Goal: Task Accomplishment & Management: Manage account settings

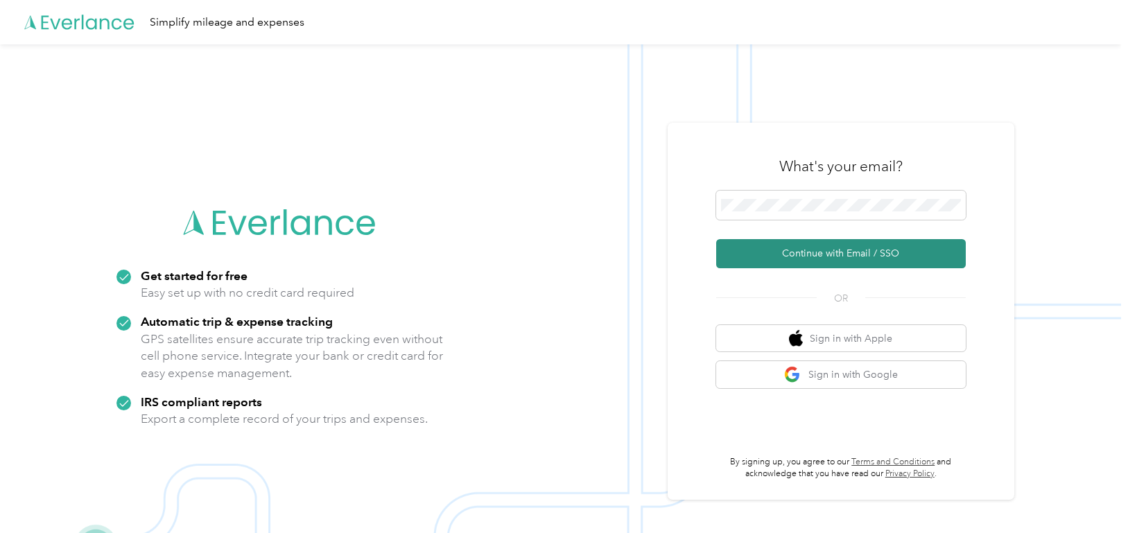
click at [826, 250] on button "Continue with Email / SSO" at bounding box center [841, 253] width 250 height 29
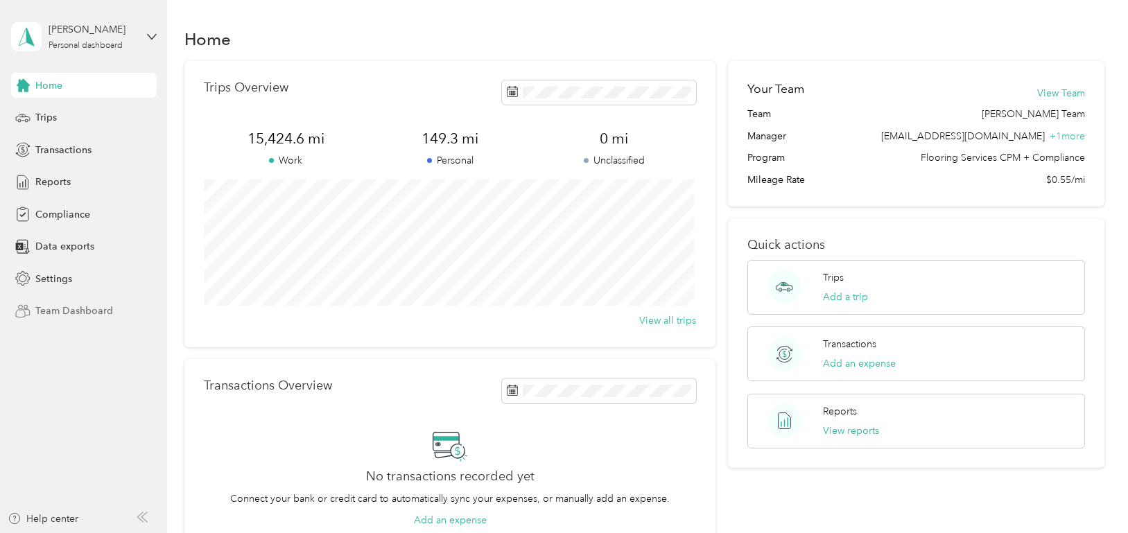
click at [48, 307] on span "Team Dashboard" at bounding box center [74, 311] width 78 height 15
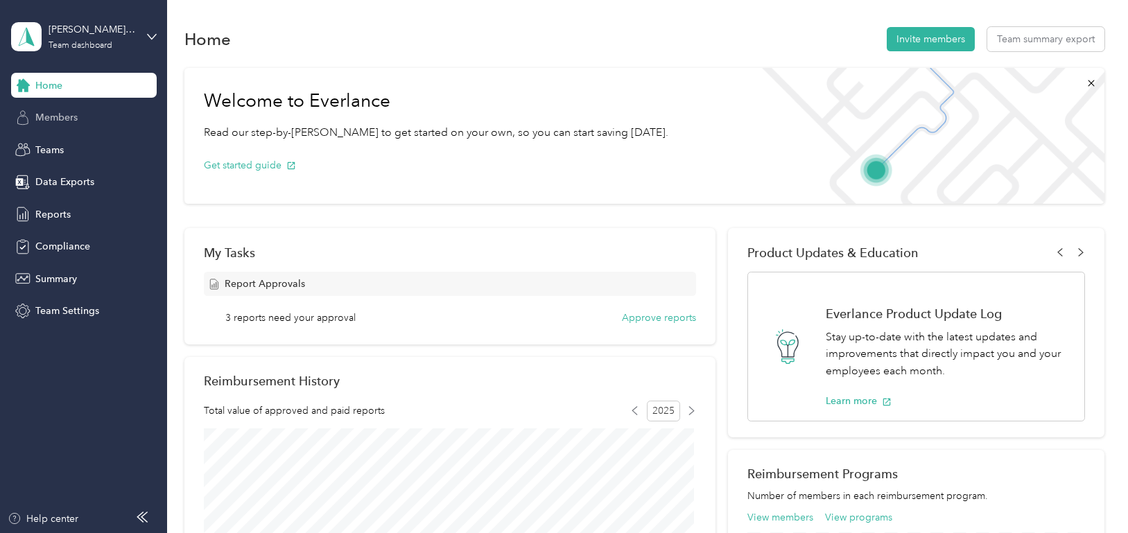
click at [56, 116] on span "Members" at bounding box center [56, 117] width 42 height 15
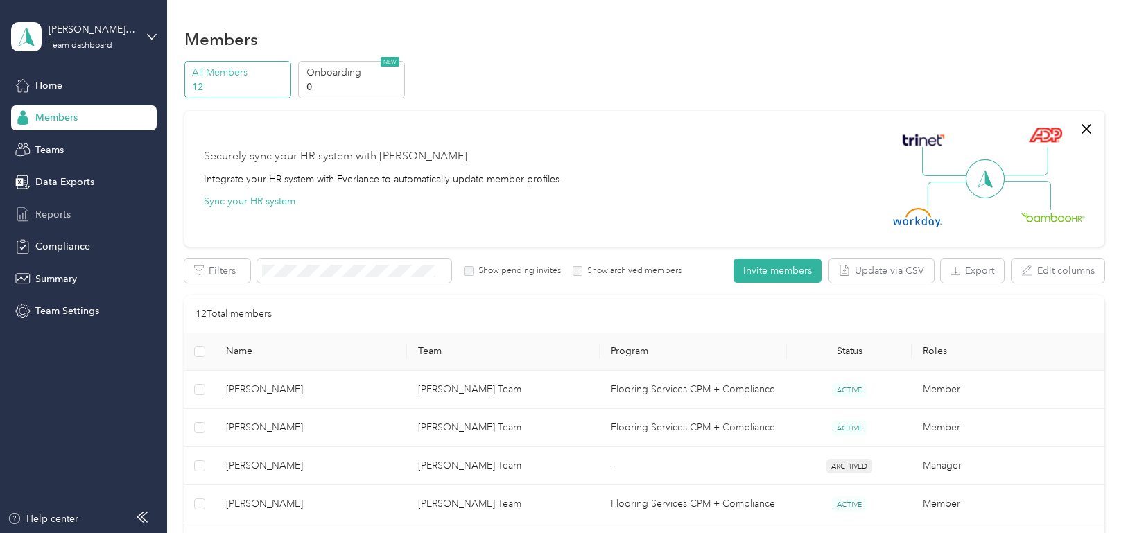
click at [76, 212] on div "Reports" at bounding box center [84, 214] width 146 height 25
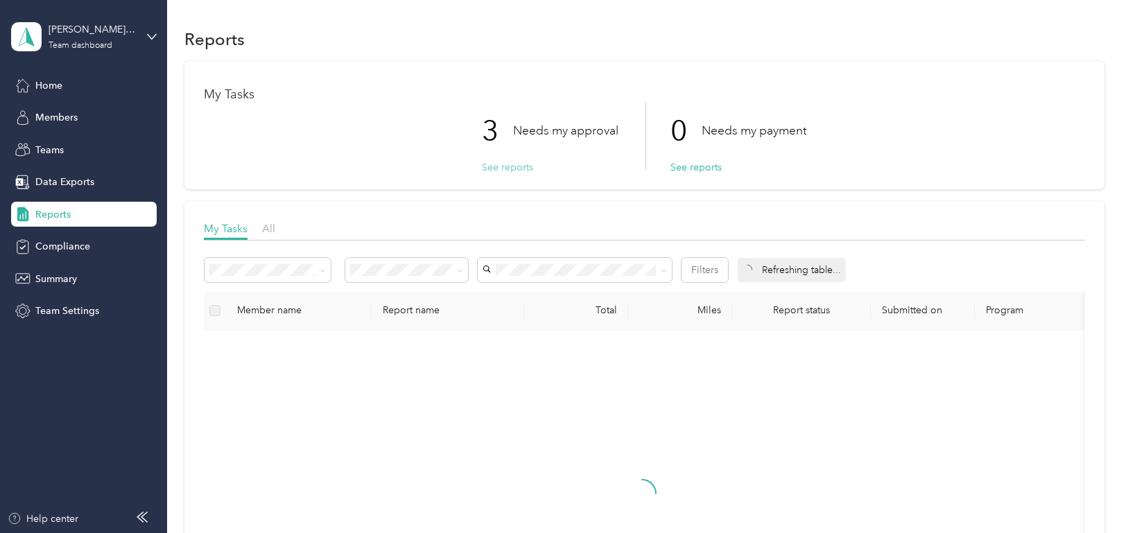
click at [492, 169] on button "See reports" at bounding box center [507, 167] width 51 height 15
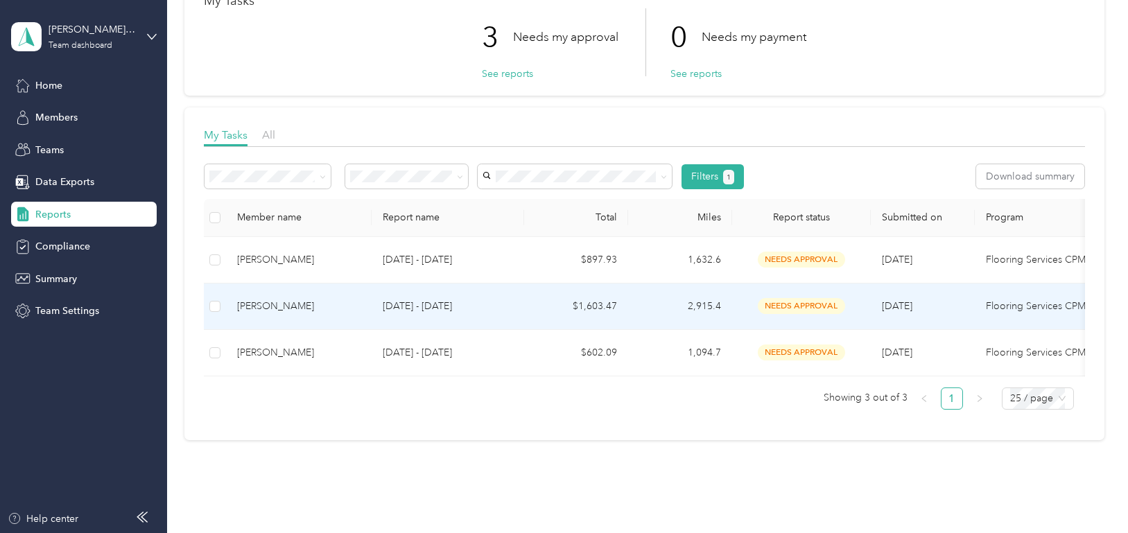
scroll to position [69, 0]
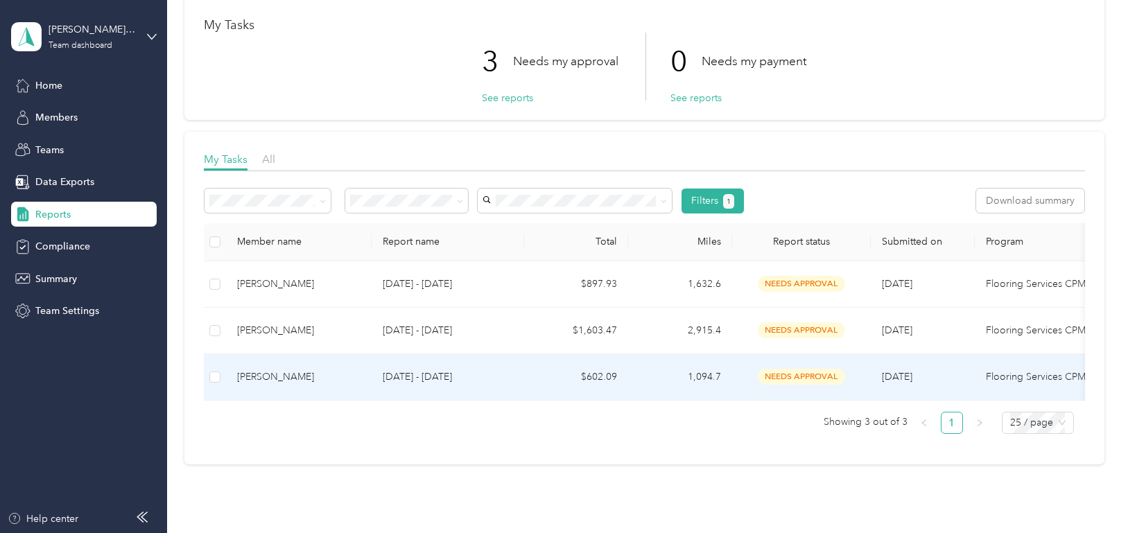
click at [299, 371] on div "[PERSON_NAME]" at bounding box center [298, 377] width 123 height 15
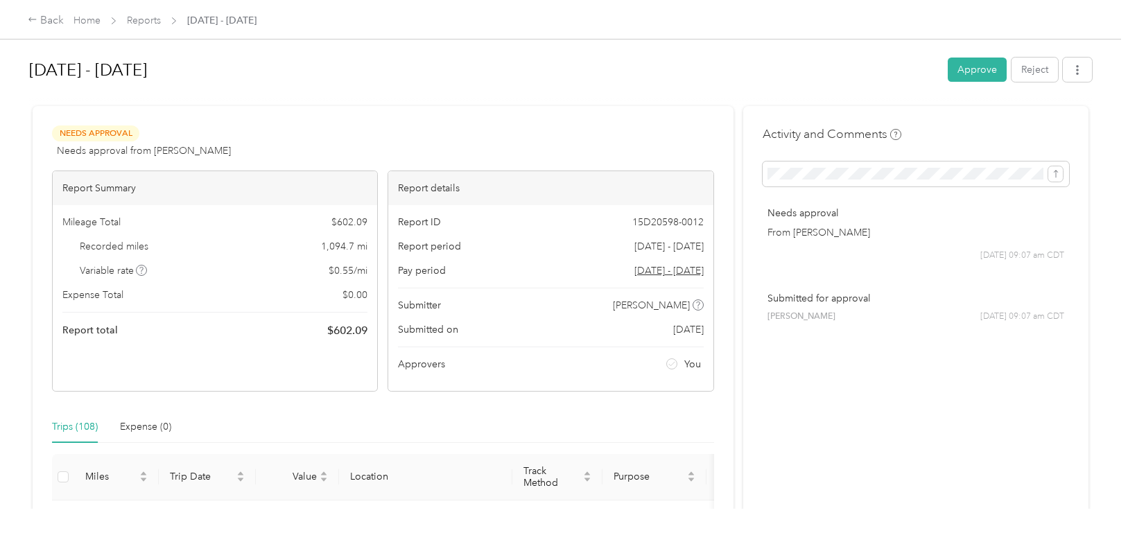
click at [141, 11] on div "Back Home Reports [DATE] - [DATE]" at bounding box center [564, 19] width 1128 height 39
click at [144, 21] on link "Reports" at bounding box center [144, 21] width 34 height 12
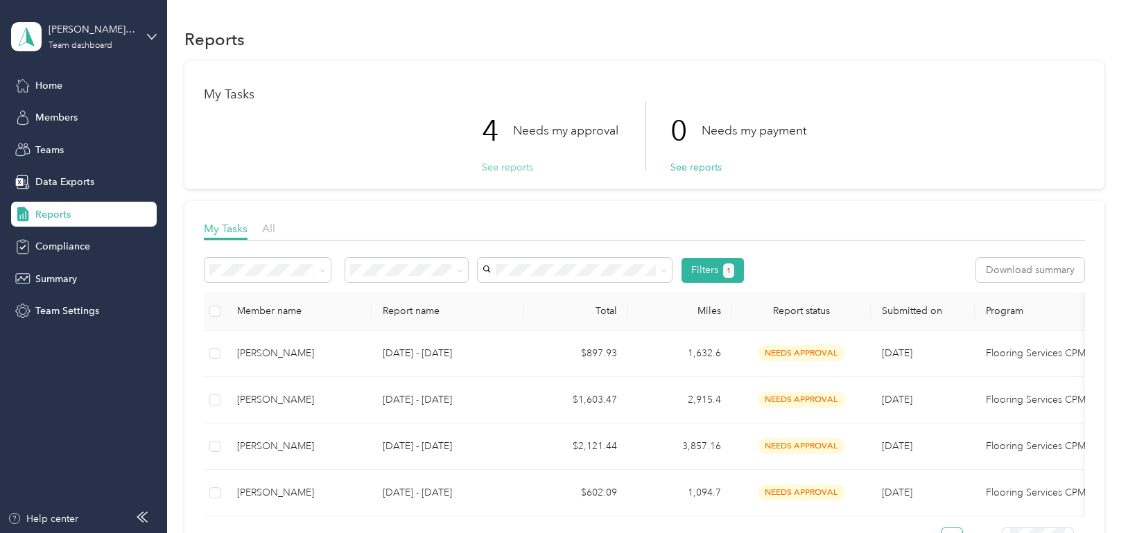
click at [507, 162] on button "See reports" at bounding box center [507, 167] width 51 height 15
click at [500, 169] on button "See reports" at bounding box center [507, 167] width 51 height 15
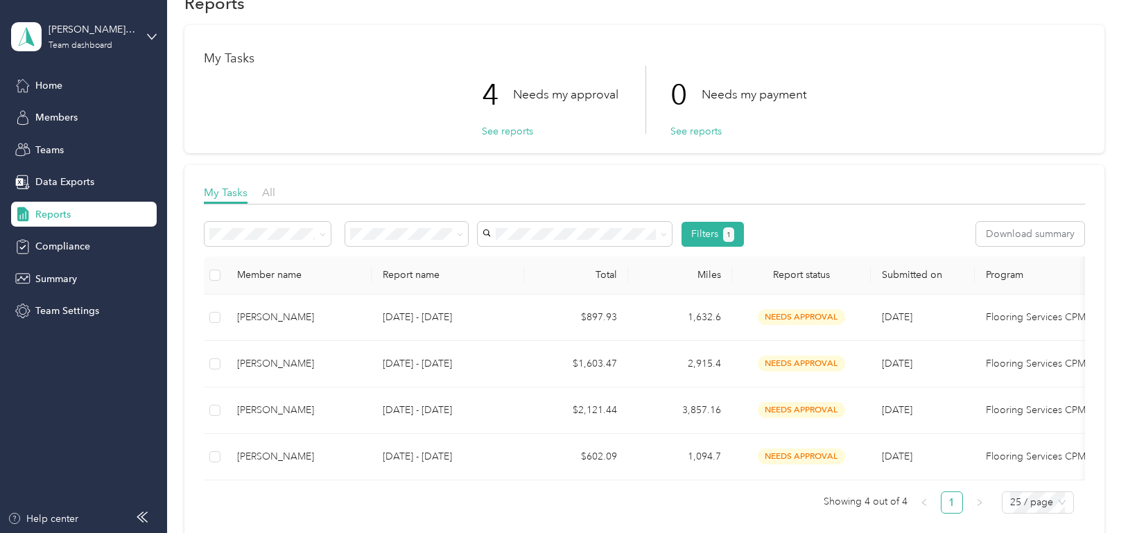
scroll to position [69, 0]
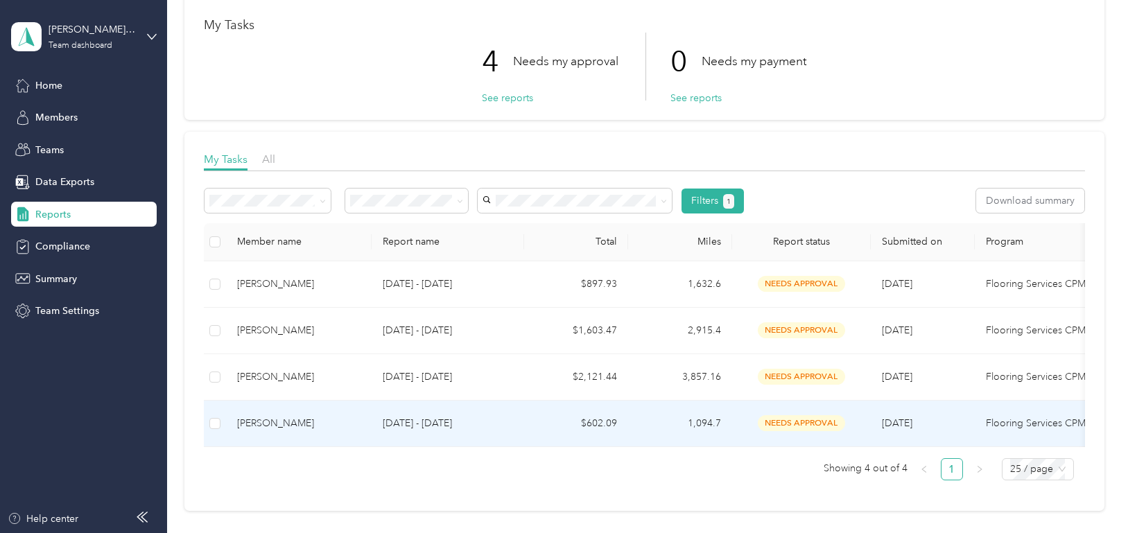
click at [317, 421] on div "[PERSON_NAME]" at bounding box center [298, 423] width 123 height 15
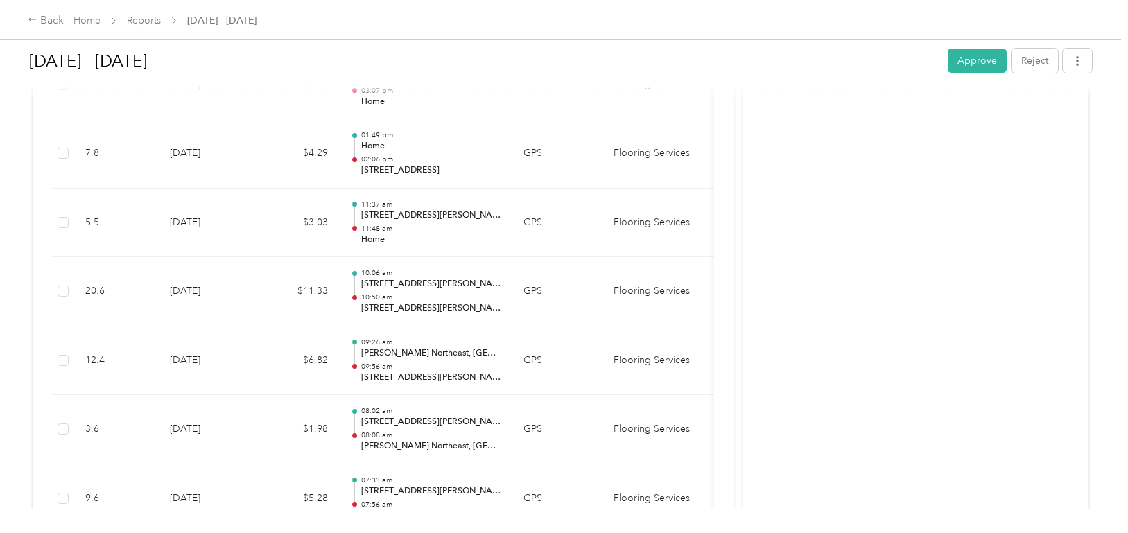
scroll to position [519, 0]
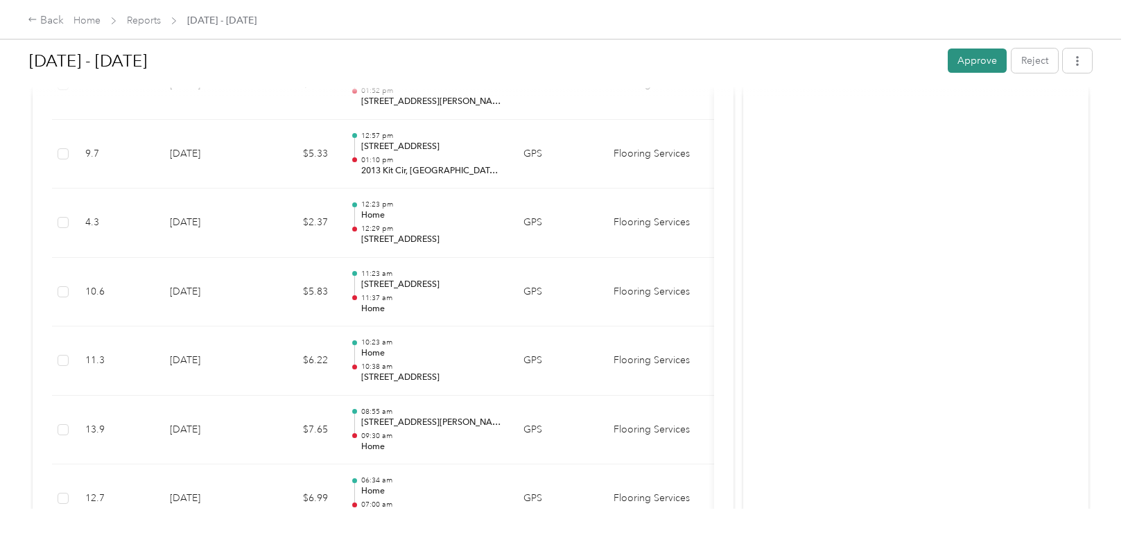
click at [967, 59] on button "Approve" at bounding box center [977, 61] width 59 height 24
click at [146, 18] on link "Reports" at bounding box center [144, 21] width 34 height 12
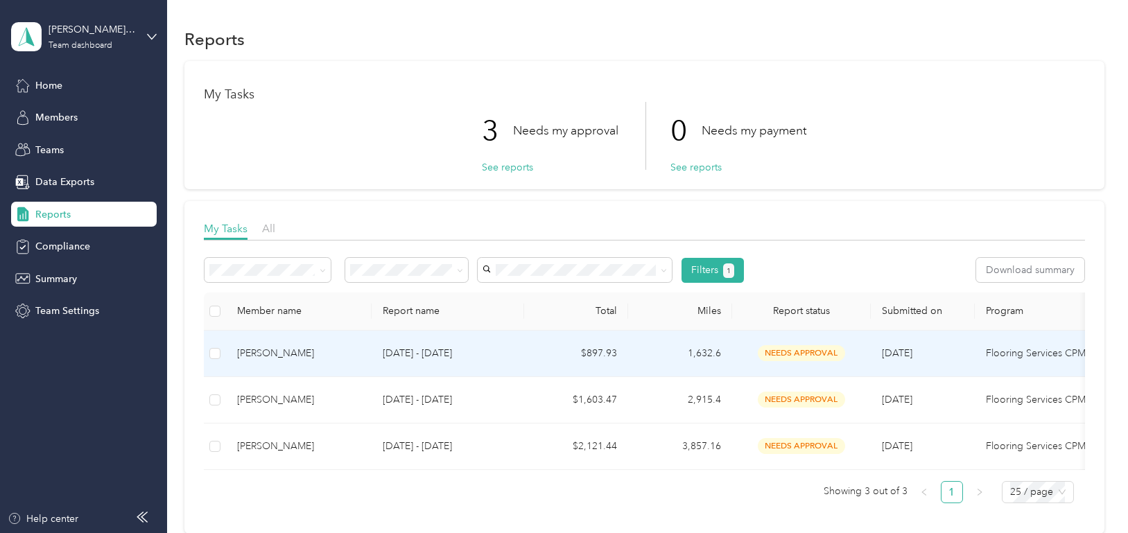
click at [278, 356] on div "[PERSON_NAME]" at bounding box center [298, 353] width 123 height 15
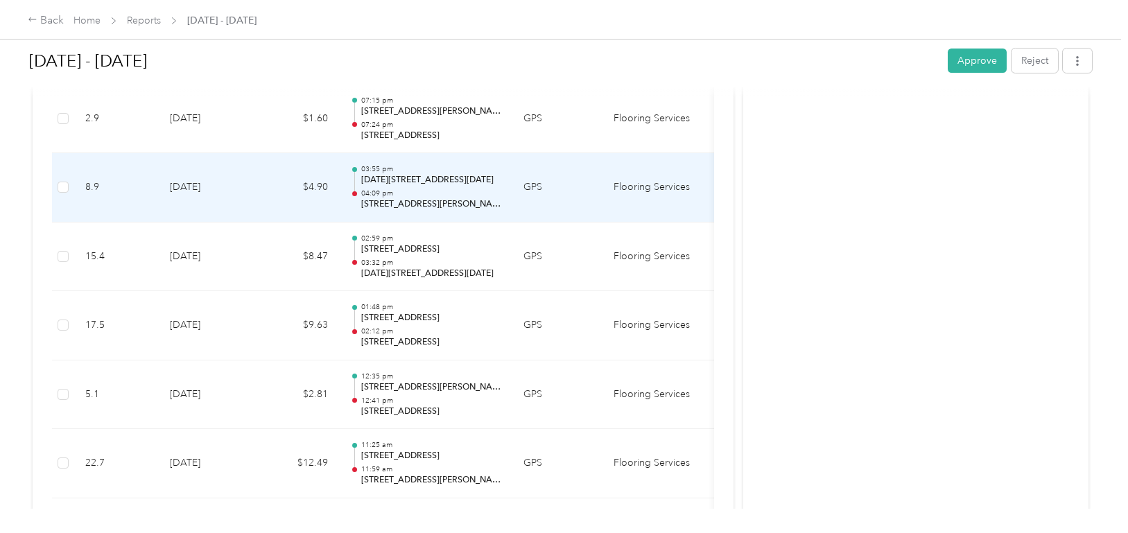
scroll to position [347, 0]
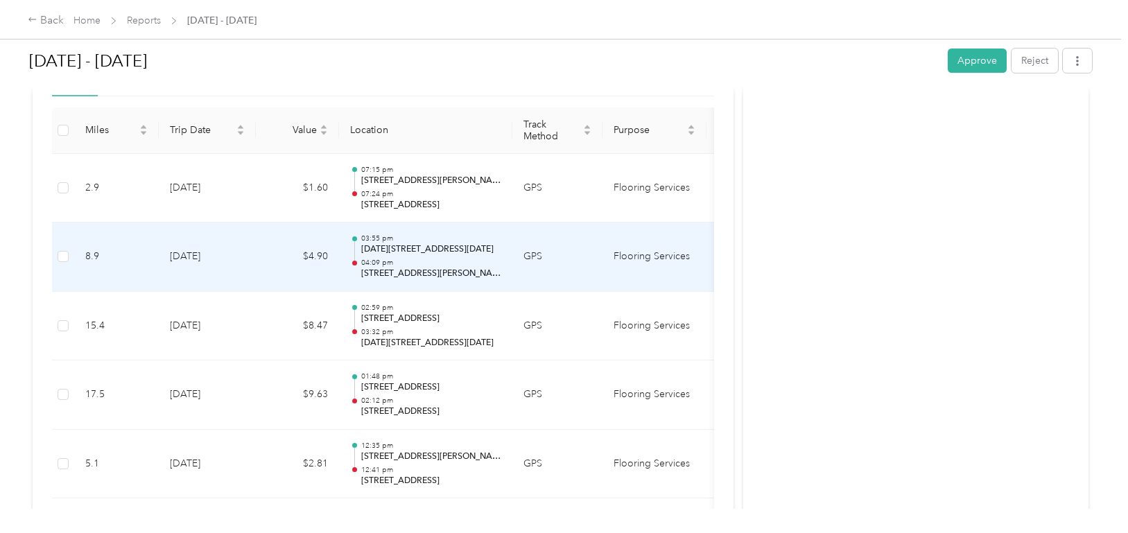
click at [392, 246] on p "[DATE][STREET_ADDRESS][DATE]" at bounding box center [431, 249] width 140 height 12
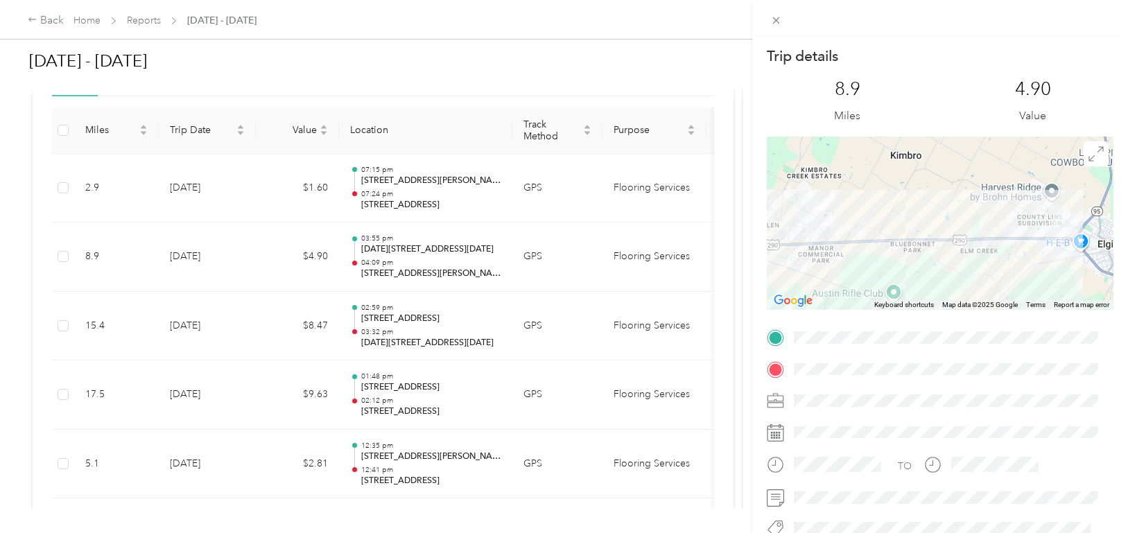
click at [406, 196] on div "Trip details This trip cannot be edited because it is either under review, appr…" at bounding box center [564, 266] width 1128 height 533
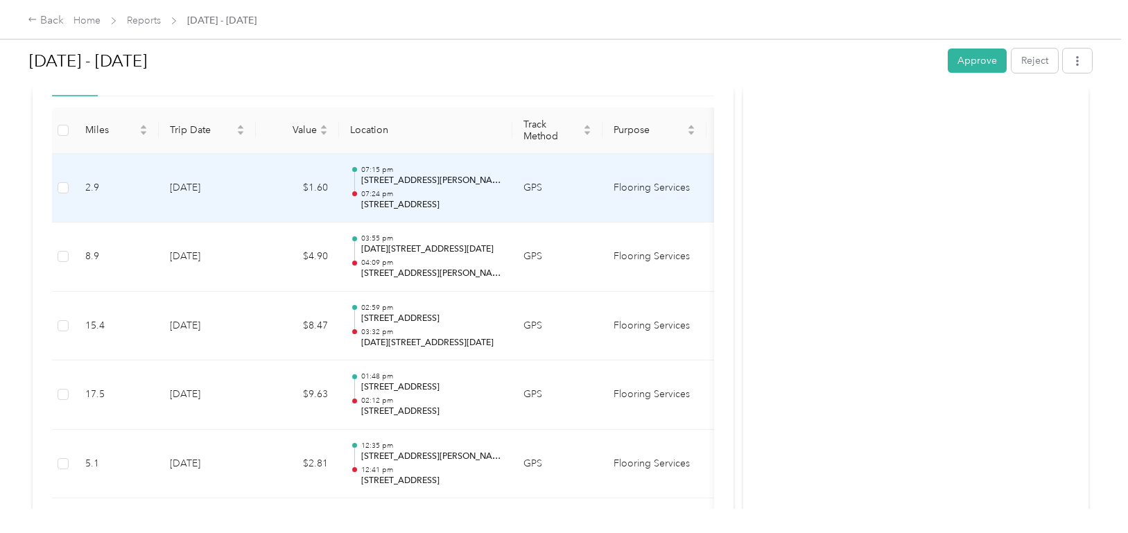
click at [406, 196] on p "07:24 pm" at bounding box center [431, 194] width 140 height 10
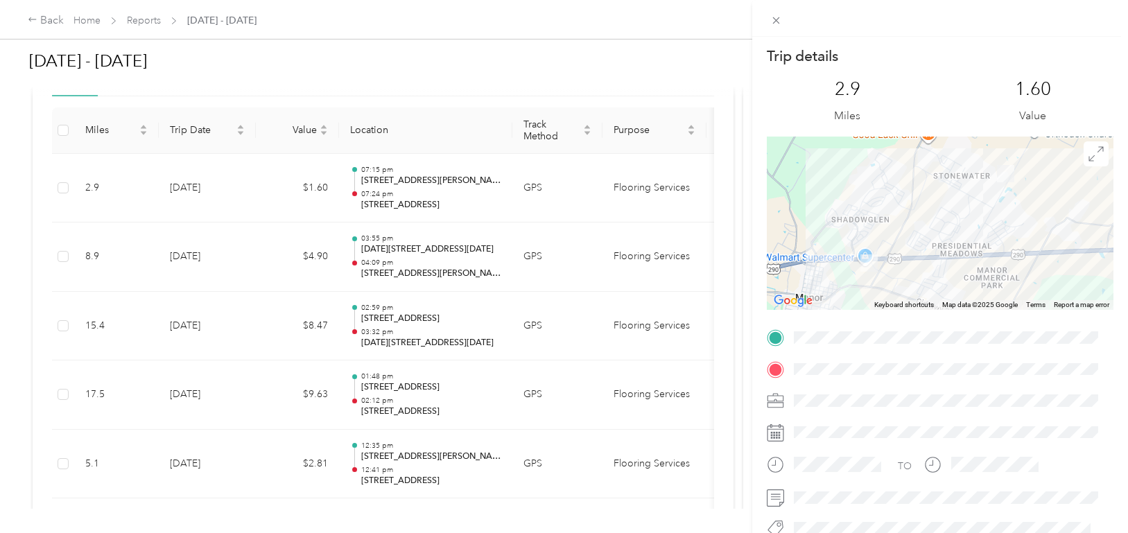
click at [391, 329] on div "Trip details This trip cannot be edited because it is either under review, appr…" at bounding box center [564, 266] width 1128 height 533
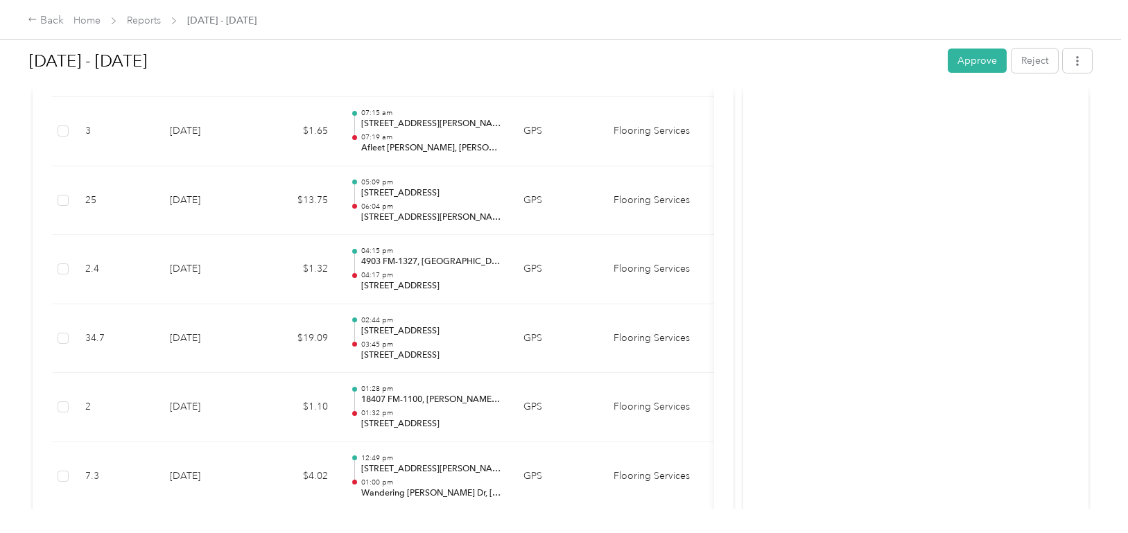
scroll to position [4785, 0]
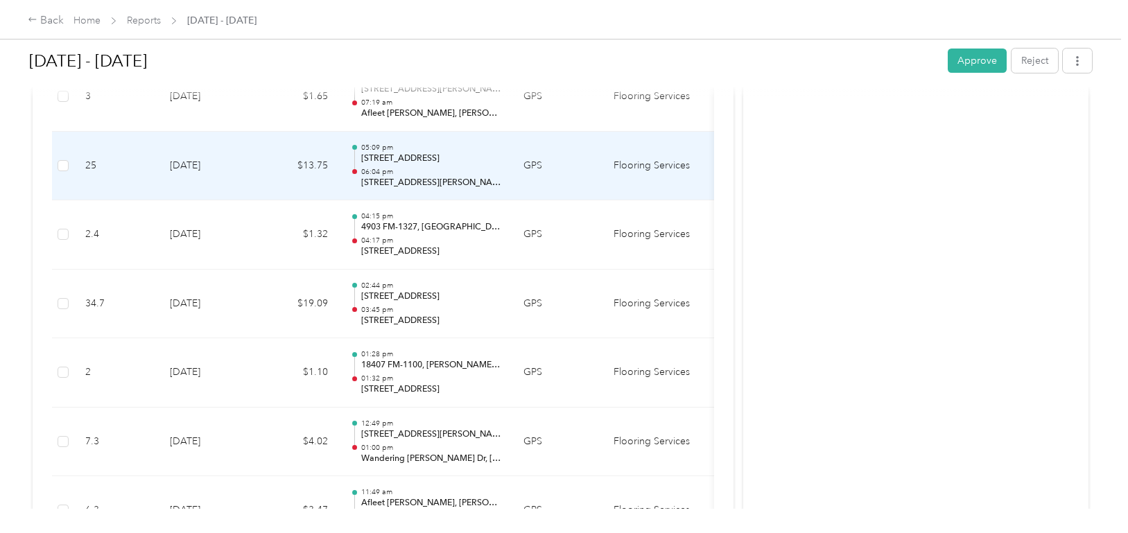
click at [413, 170] on p "06:04 pm" at bounding box center [431, 172] width 140 height 10
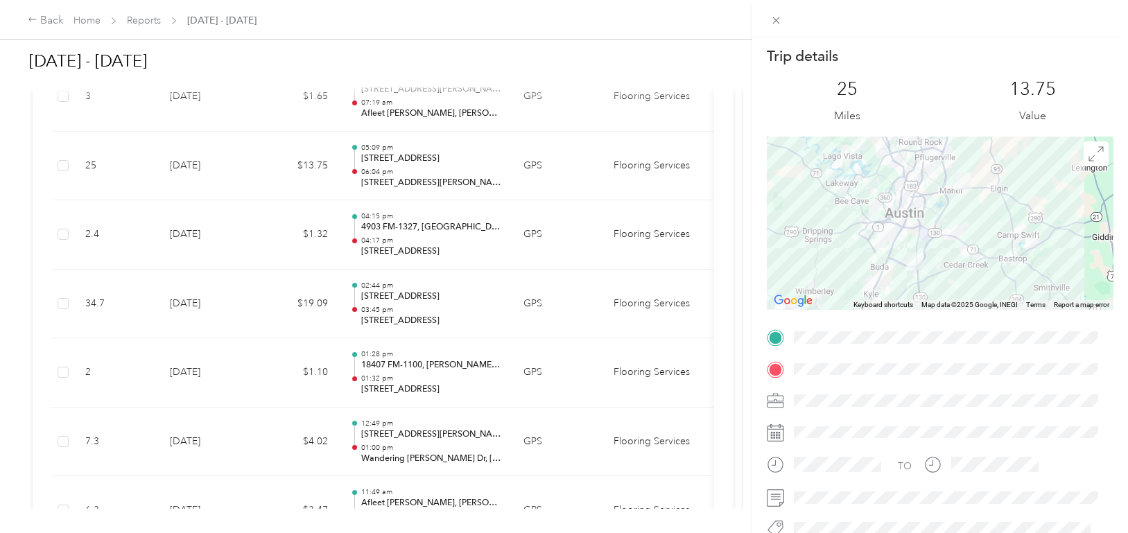
click at [405, 309] on div "Trip details This trip cannot be edited because it is either under review, appr…" at bounding box center [564, 266] width 1128 height 533
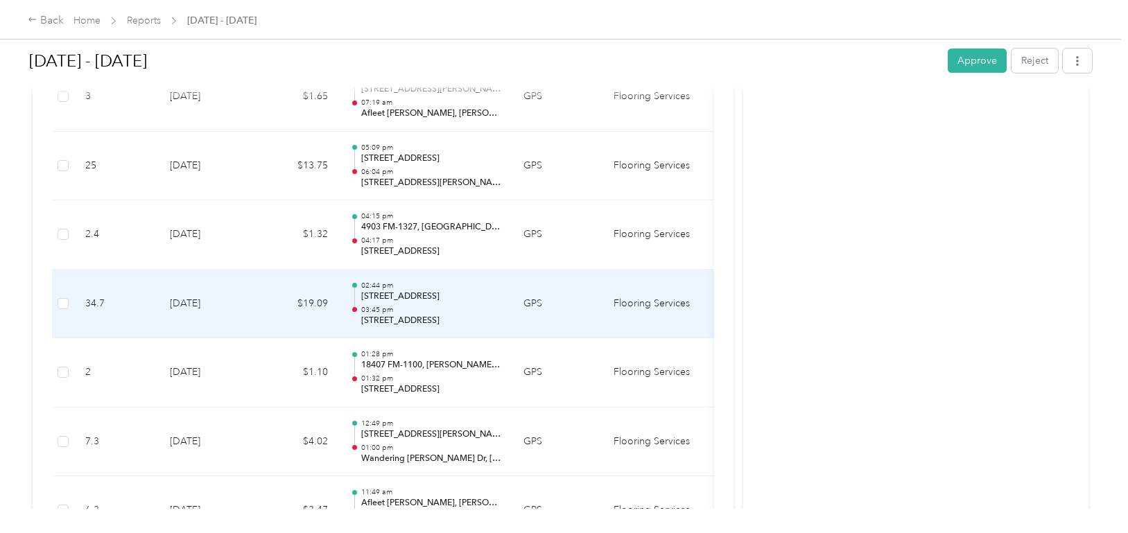
click at [406, 305] on p "03:45 pm" at bounding box center [431, 310] width 140 height 10
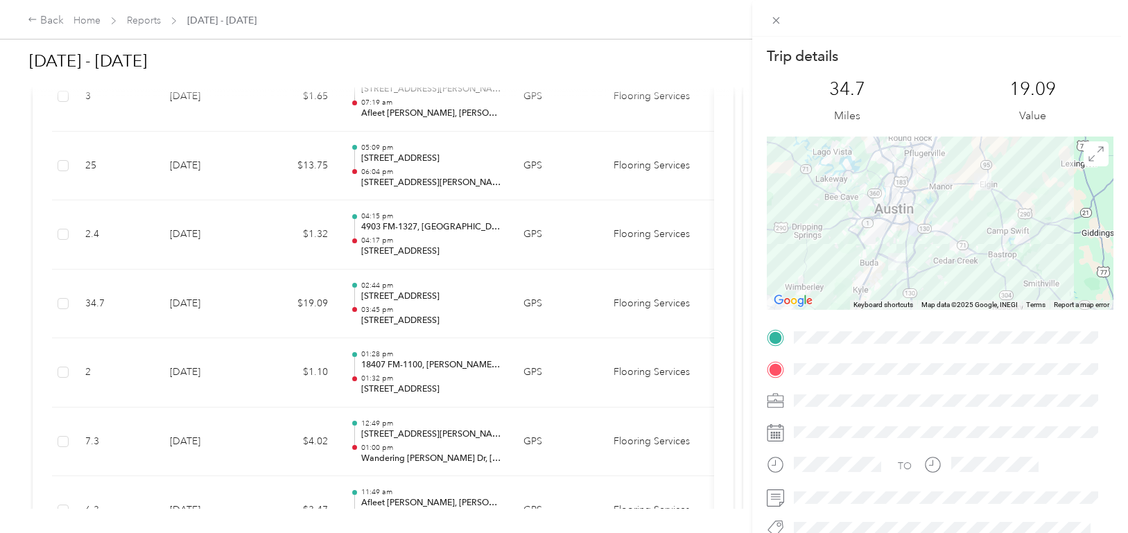
click at [407, 307] on div "Trip details This trip cannot be edited because it is either under review, appr…" at bounding box center [564, 266] width 1128 height 533
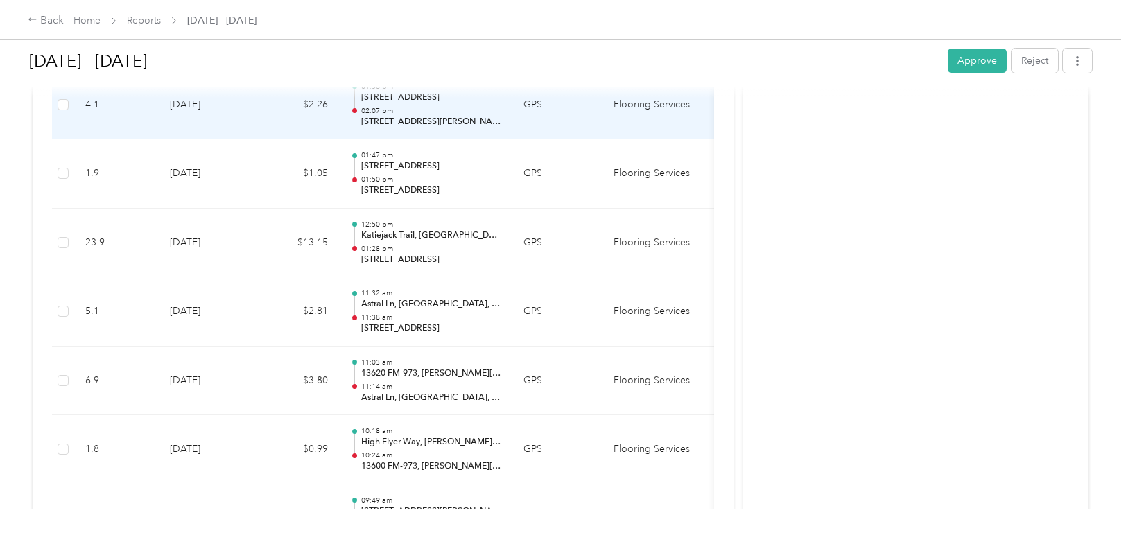
scroll to position [6657, 0]
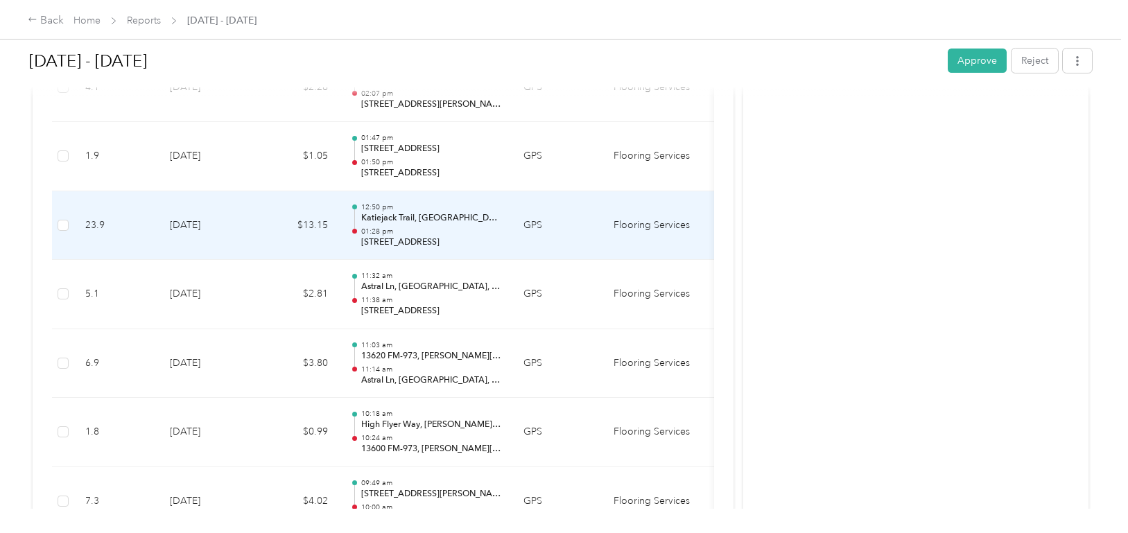
click at [439, 220] on p "Katiejack Trail, [GEOGRAPHIC_DATA], [GEOGRAPHIC_DATA]" at bounding box center [431, 218] width 140 height 12
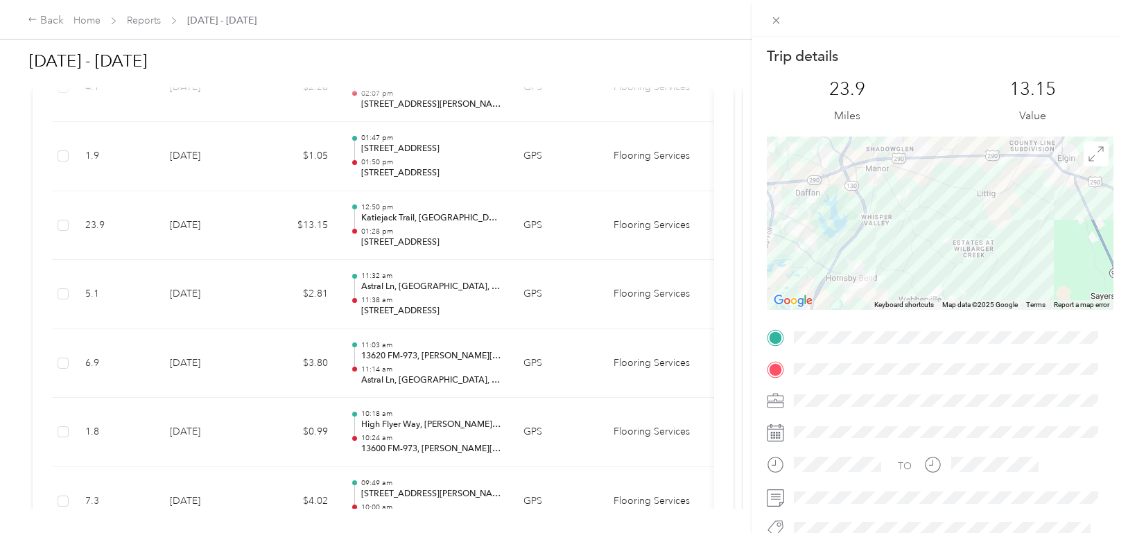
click at [397, 299] on div "Trip details This trip cannot be edited because it is either under review, appr…" at bounding box center [564, 266] width 1128 height 533
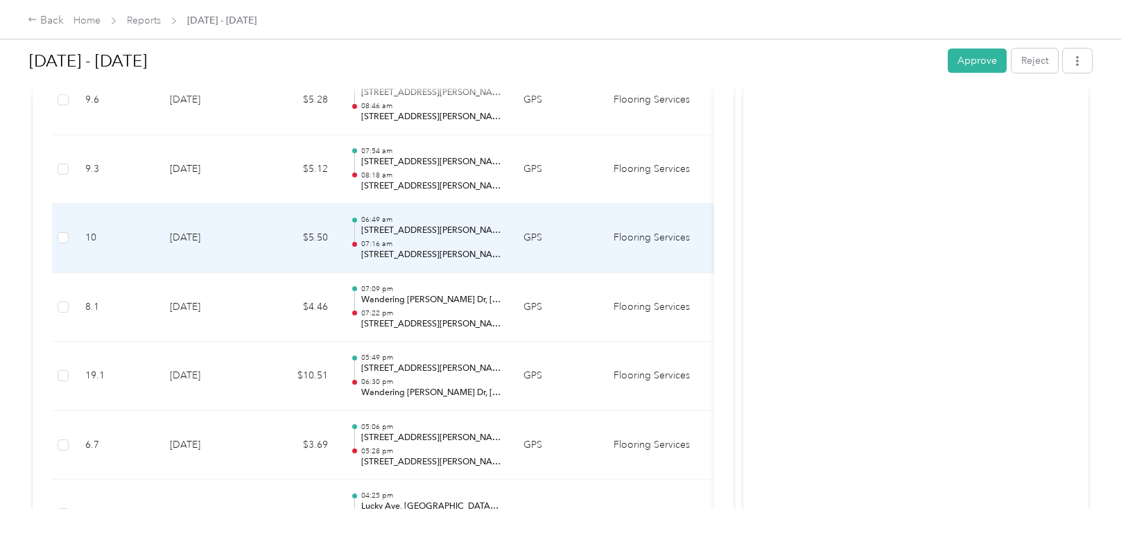
scroll to position [10471, 0]
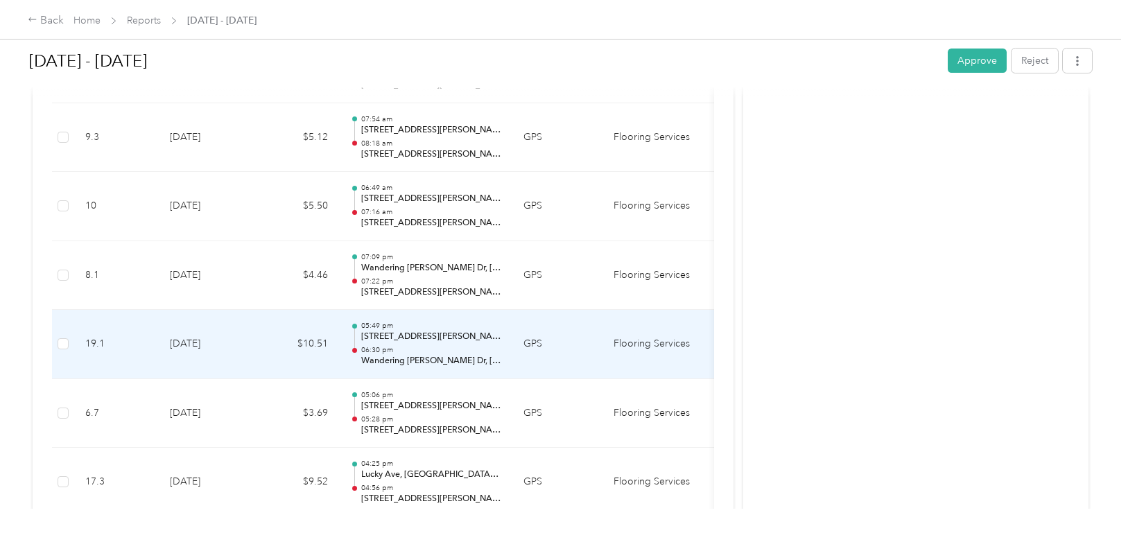
click at [433, 354] on p "06:30 pm" at bounding box center [431, 350] width 140 height 10
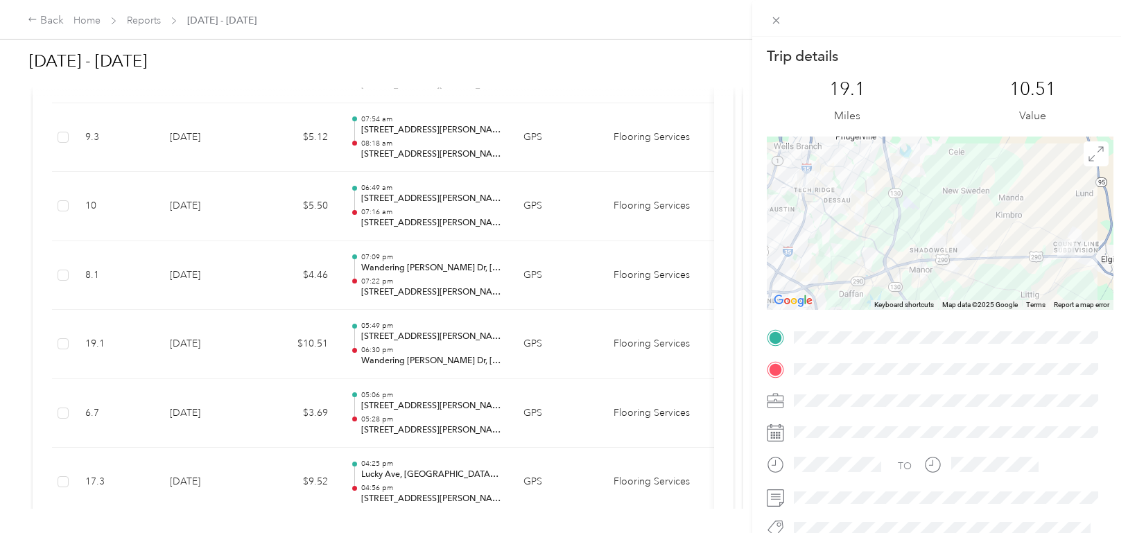
click at [444, 345] on div "Trip details This trip cannot be edited because it is either under review, appr…" at bounding box center [564, 266] width 1128 height 533
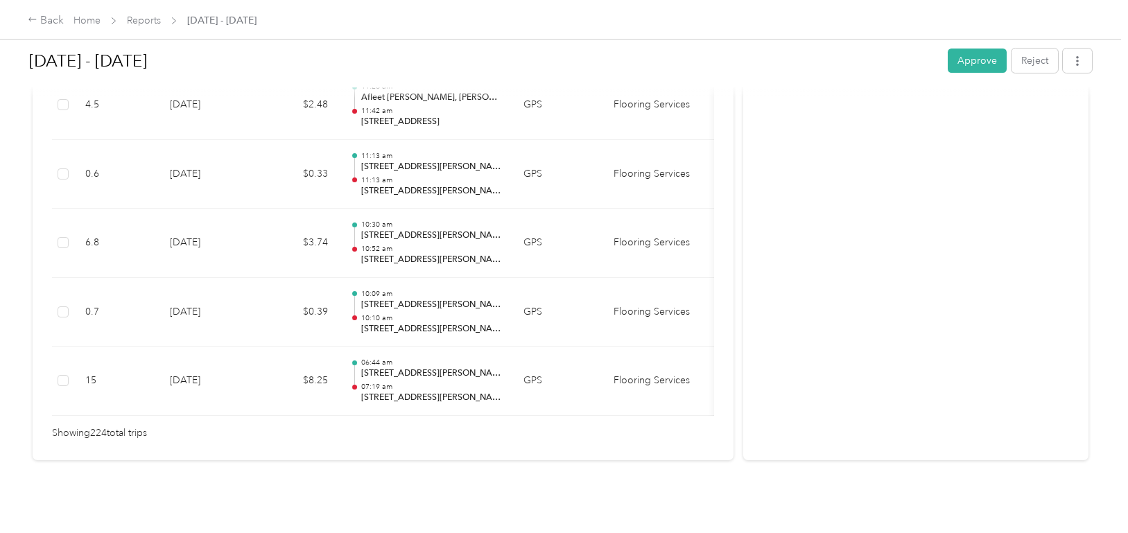
scroll to position [15561, 0]
click at [958, 61] on button "Approve" at bounding box center [977, 61] width 59 height 24
click at [146, 20] on link "Reports" at bounding box center [144, 21] width 34 height 12
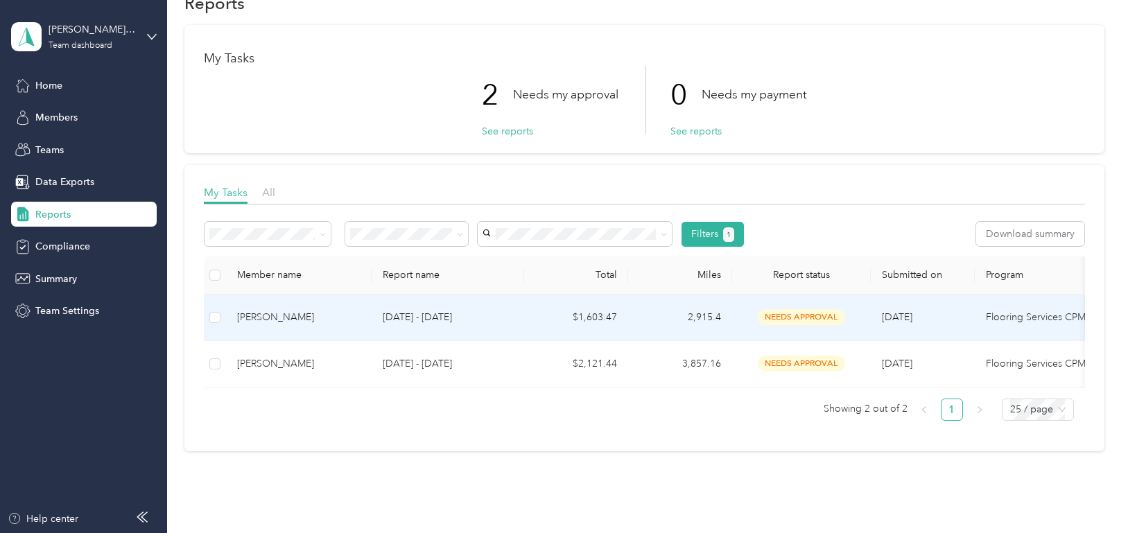
scroll to position [69, 0]
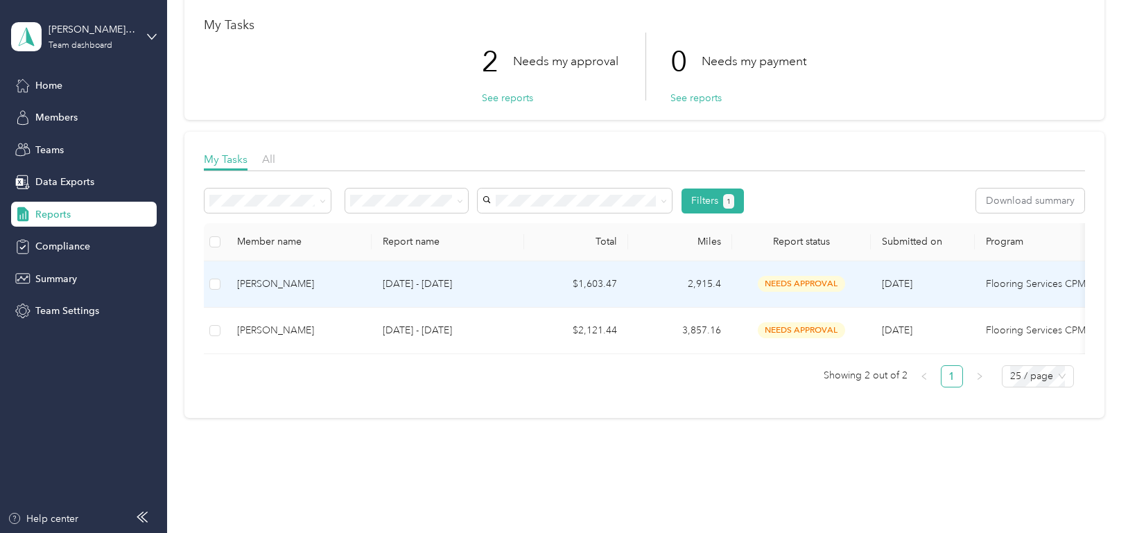
click at [279, 290] on div "[PERSON_NAME]" at bounding box center [298, 284] width 123 height 15
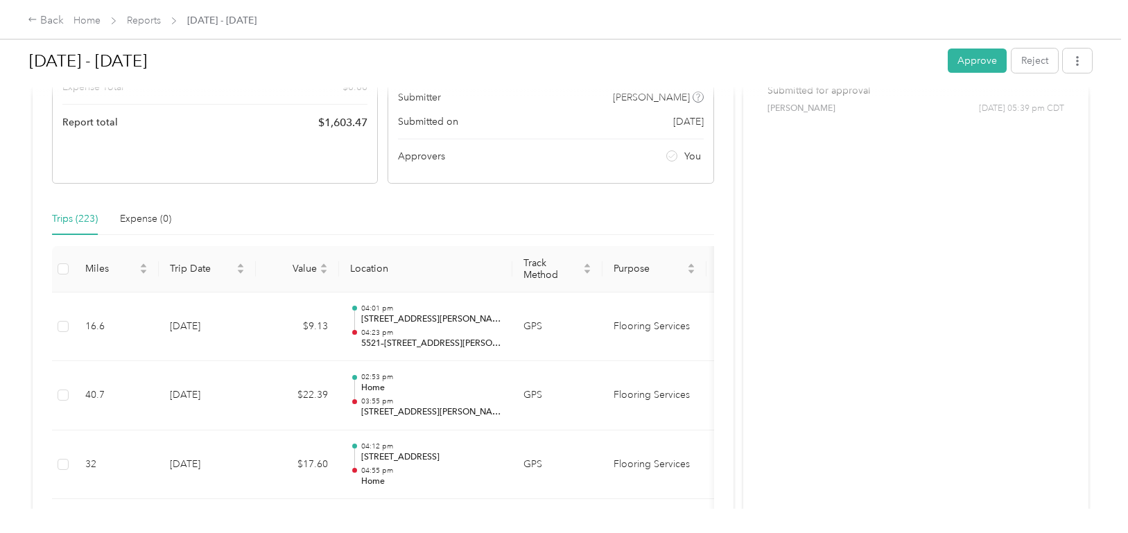
scroll to position [277, 0]
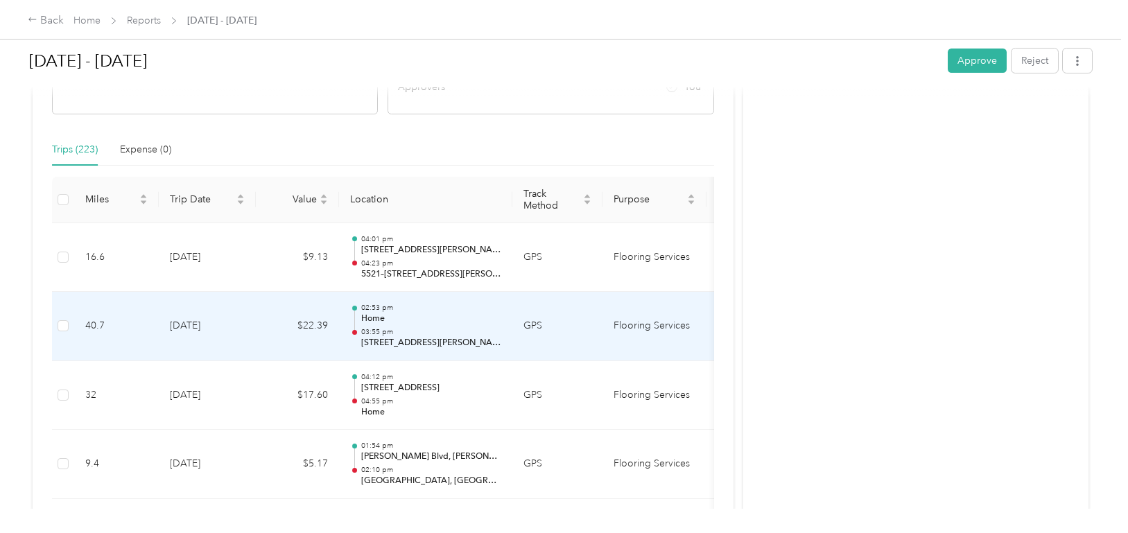
click at [370, 330] on p "03:55 pm" at bounding box center [431, 332] width 140 height 10
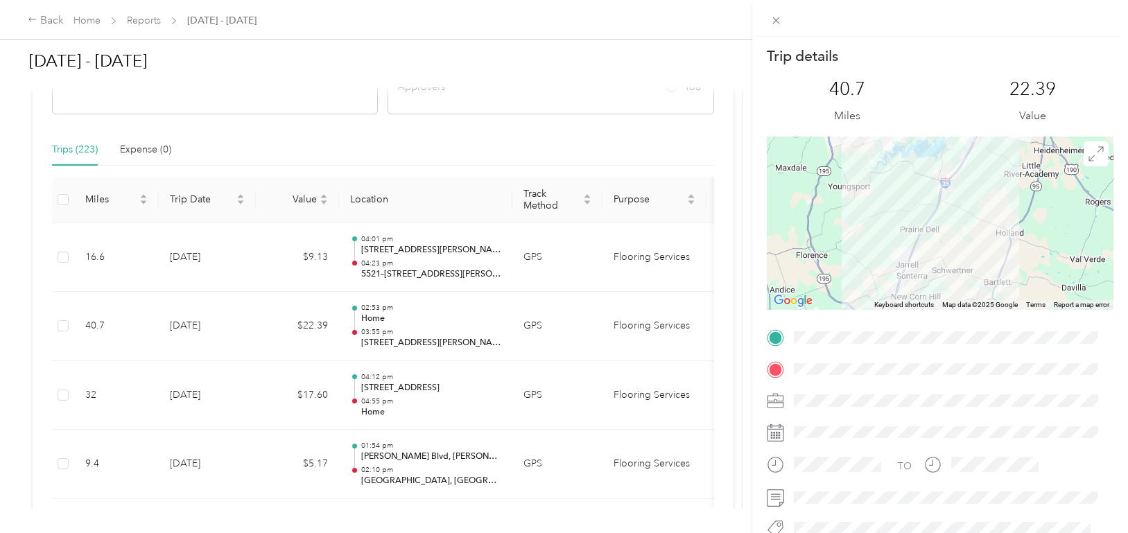
click at [377, 311] on div "Trip details This trip cannot be edited because it is either under review, appr…" at bounding box center [564, 266] width 1128 height 533
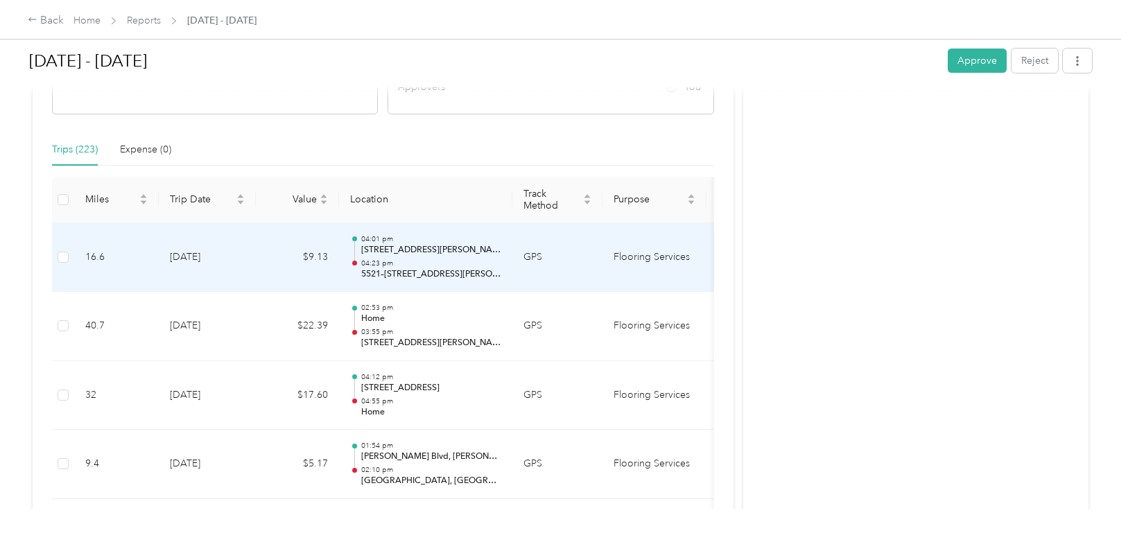
click at [374, 252] on p "[STREET_ADDRESS][PERSON_NAME]" at bounding box center [431, 250] width 140 height 12
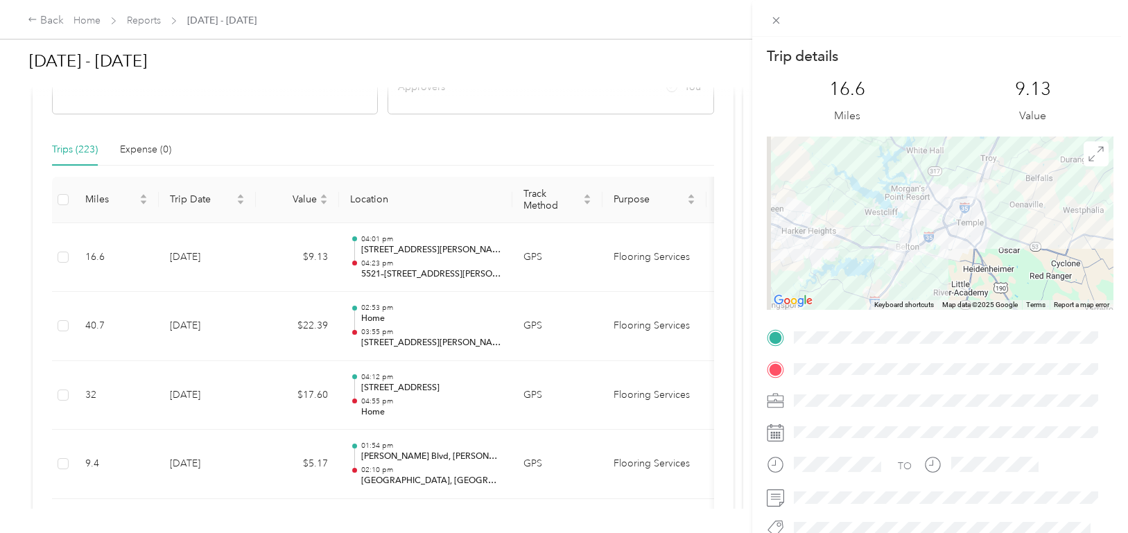
click at [396, 345] on div "Trip details This trip cannot be edited because it is either under review, appr…" at bounding box center [564, 266] width 1128 height 533
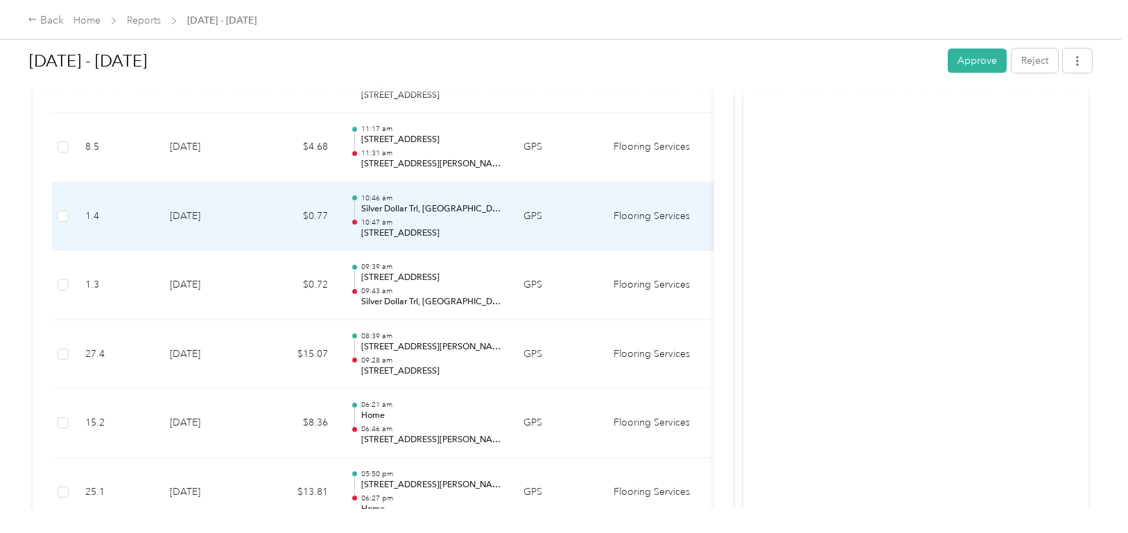
scroll to position [901, 0]
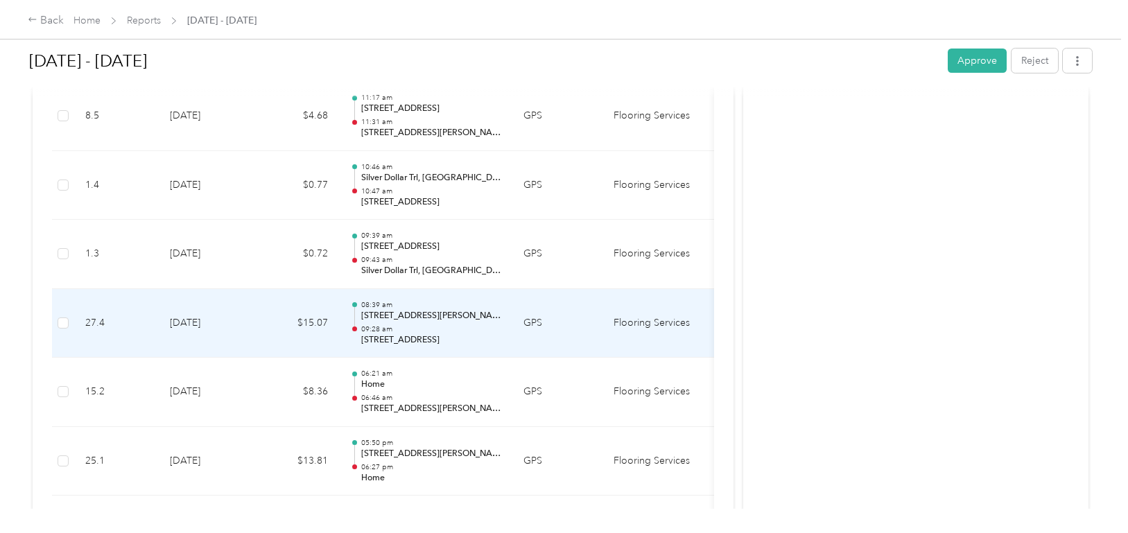
click at [399, 334] on p "[STREET_ADDRESS]" at bounding box center [431, 340] width 140 height 12
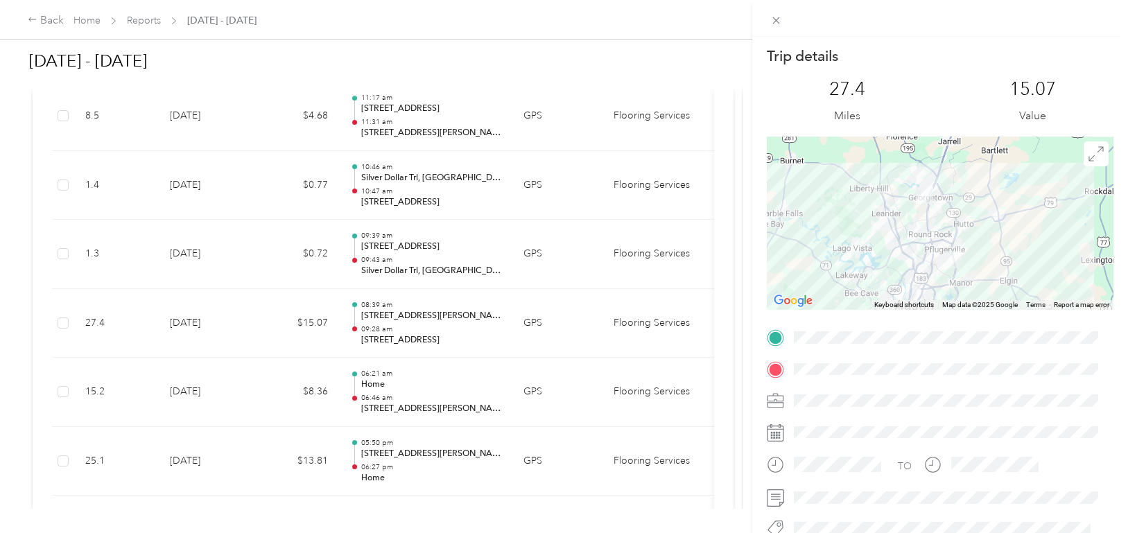
click at [411, 261] on div "Trip details This trip cannot be edited because it is either under review, appr…" at bounding box center [564, 266] width 1128 height 533
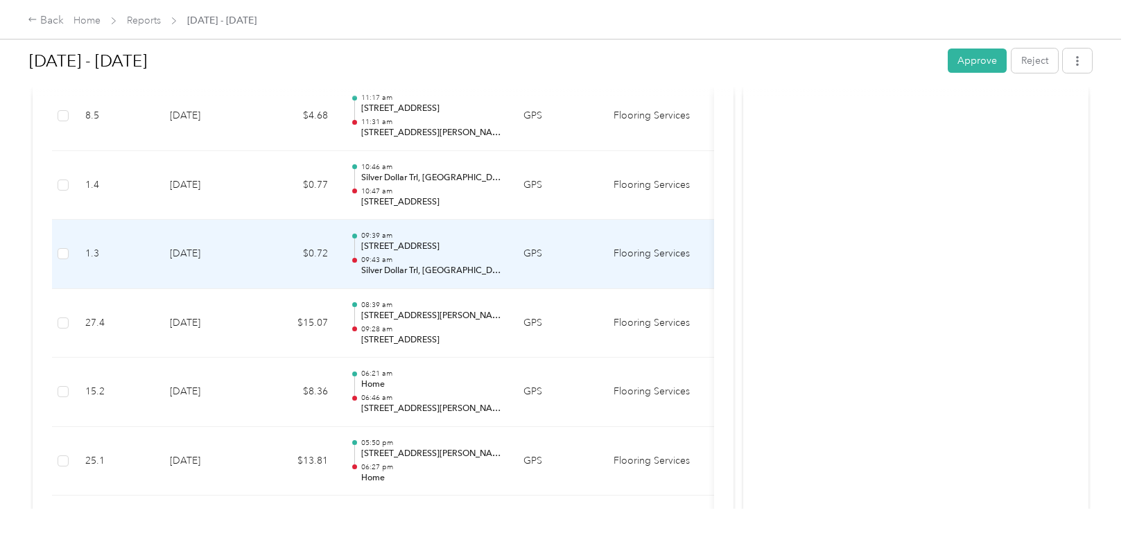
click at [411, 261] on p "09:43 am" at bounding box center [431, 260] width 140 height 10
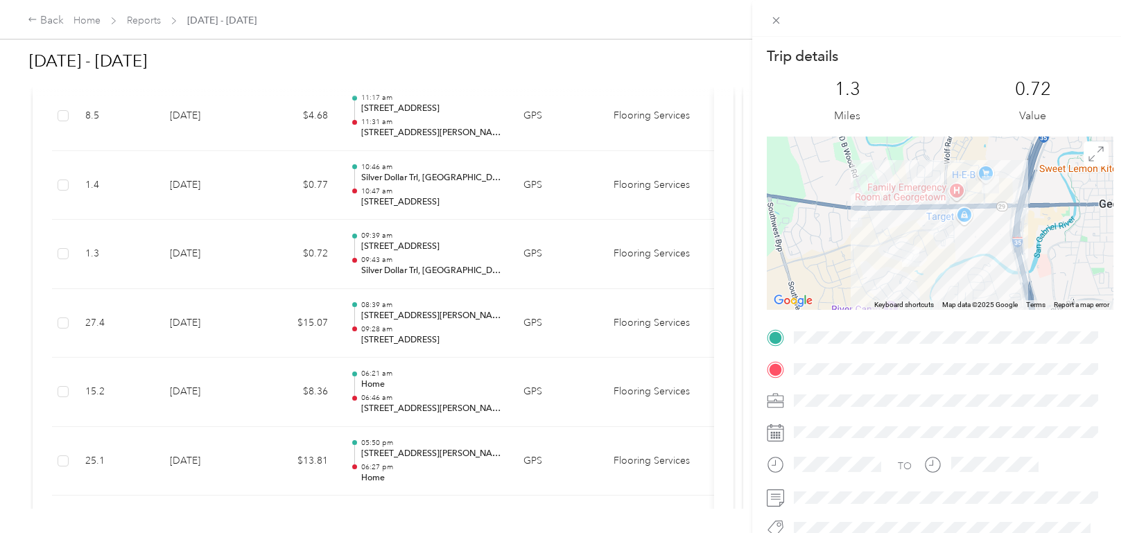
click at [400, 381] on div "Trip details This trip cannot be edited because it is either under review, appr…" at bounding box center [564, 266] width 1128 height 533
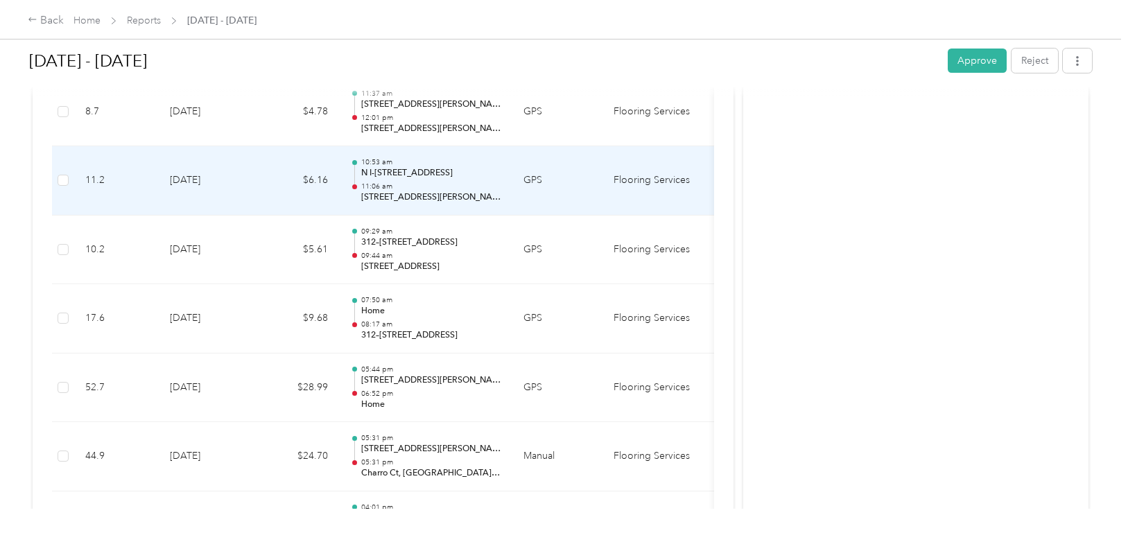
scroll to position [1872, 0]
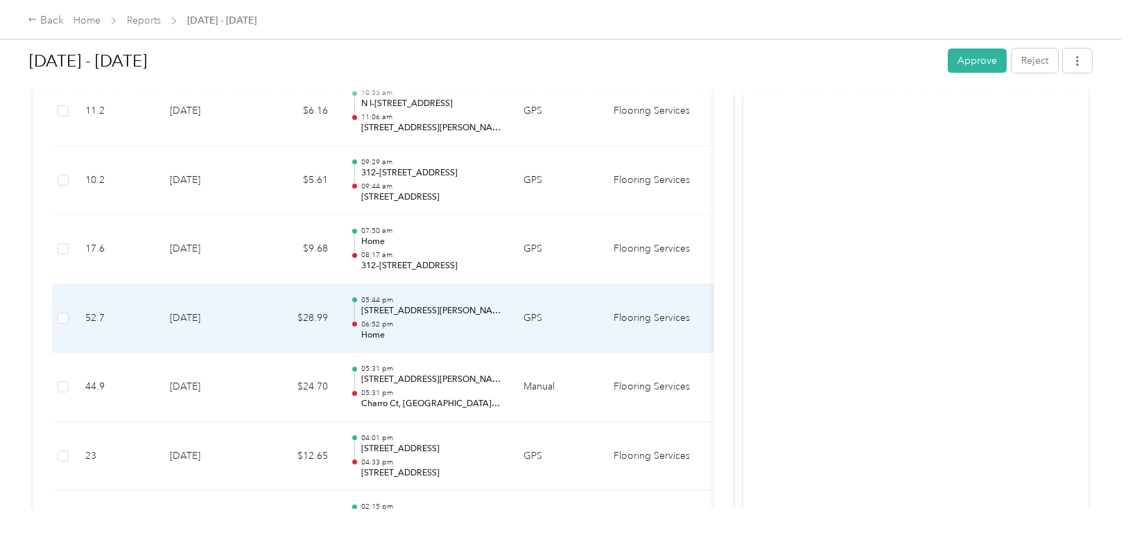
click at [414, 315] on p "[STREET_ADDRESS][PERSON_NAME]" at bounding box center [431, 311] width 140 height 12
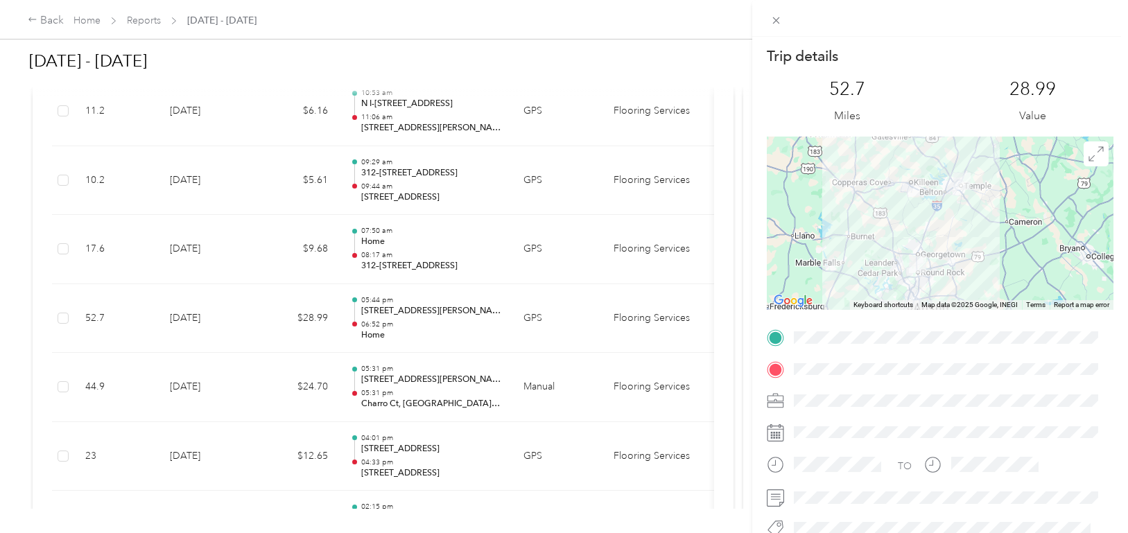
click at [414, 315] on div "Trip details This trip cannot be edited because it is either under review, appr…" at bounding box center [564, 266] width 1128 height 533
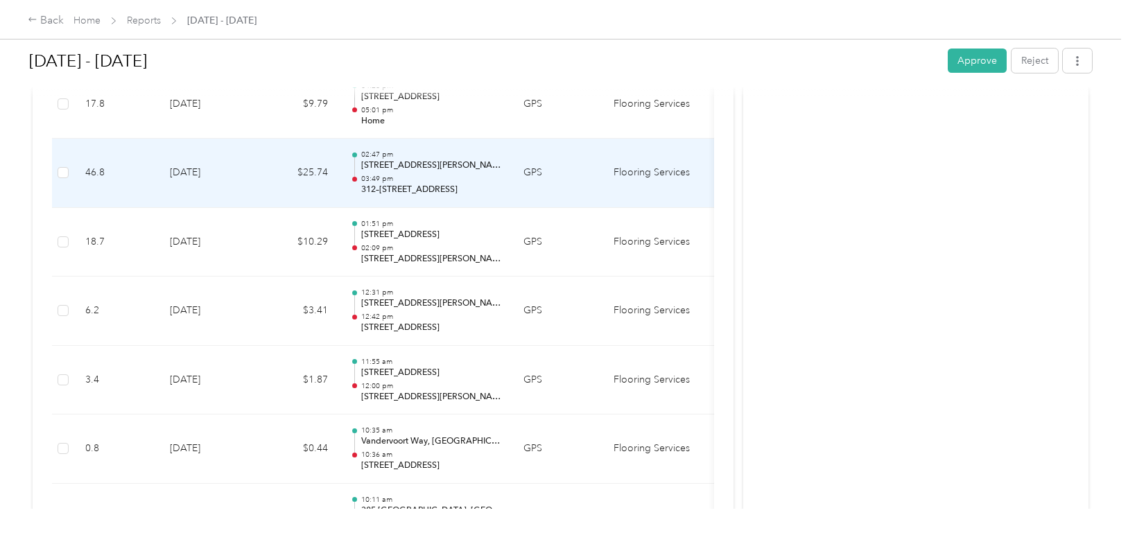
scroll to position [7351, 0]
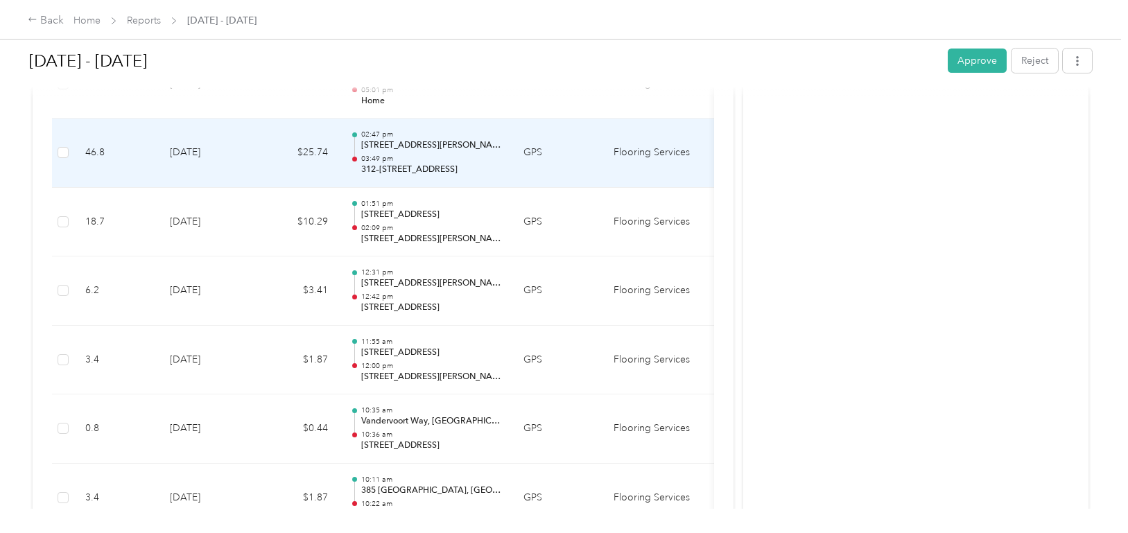
click at [399, 161] on p "03:49 pm" at bounding box center [431, 159] width 140 height 10
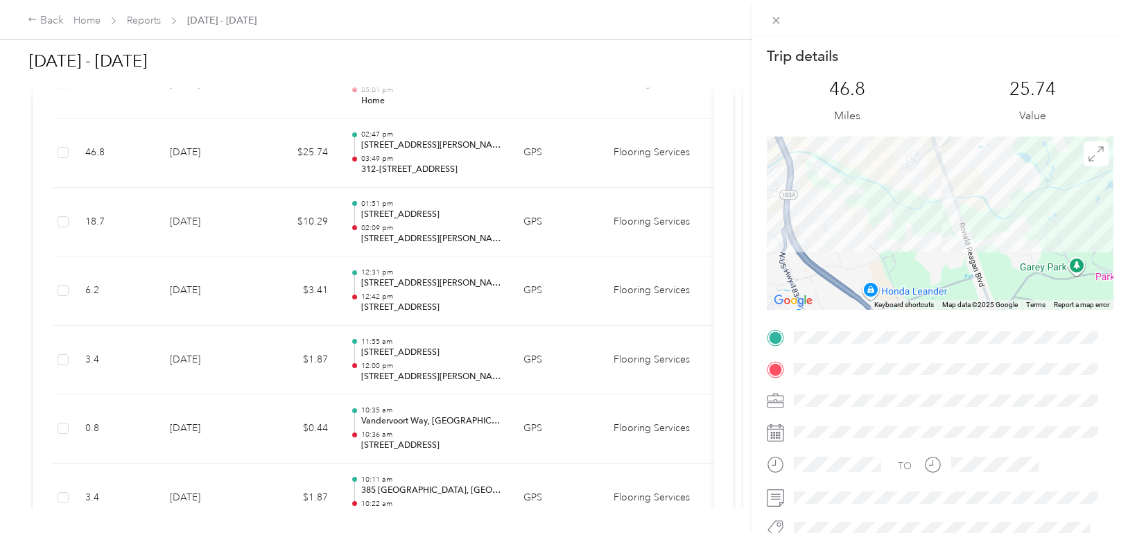
click at [405, 226] on div "Trip details This trip cannot be edited because it is either under review, appr…" at bounding box center [564, 266] width 1128 height 533
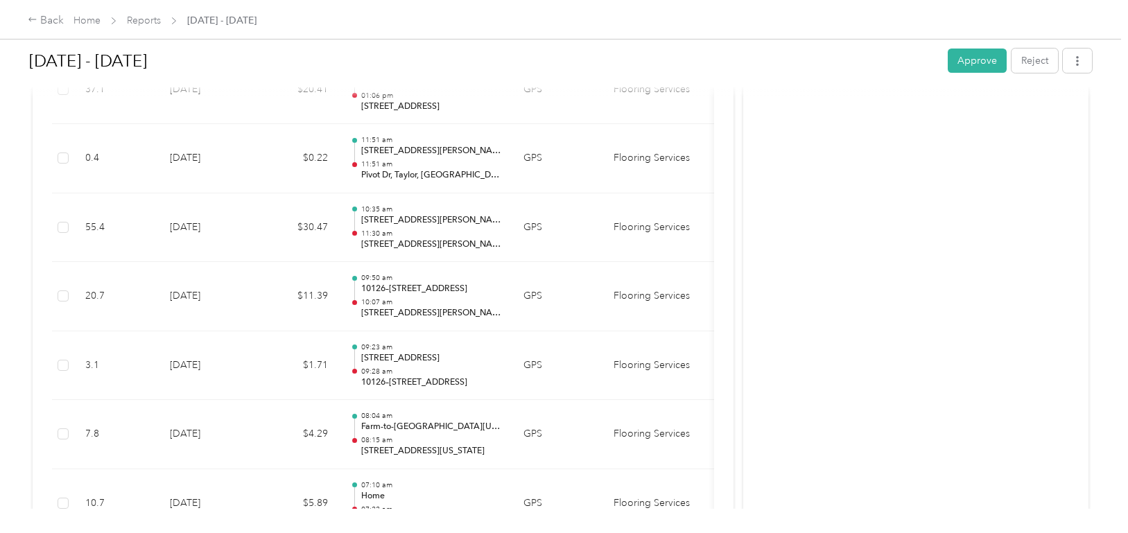
scroll to position [12621, 0]
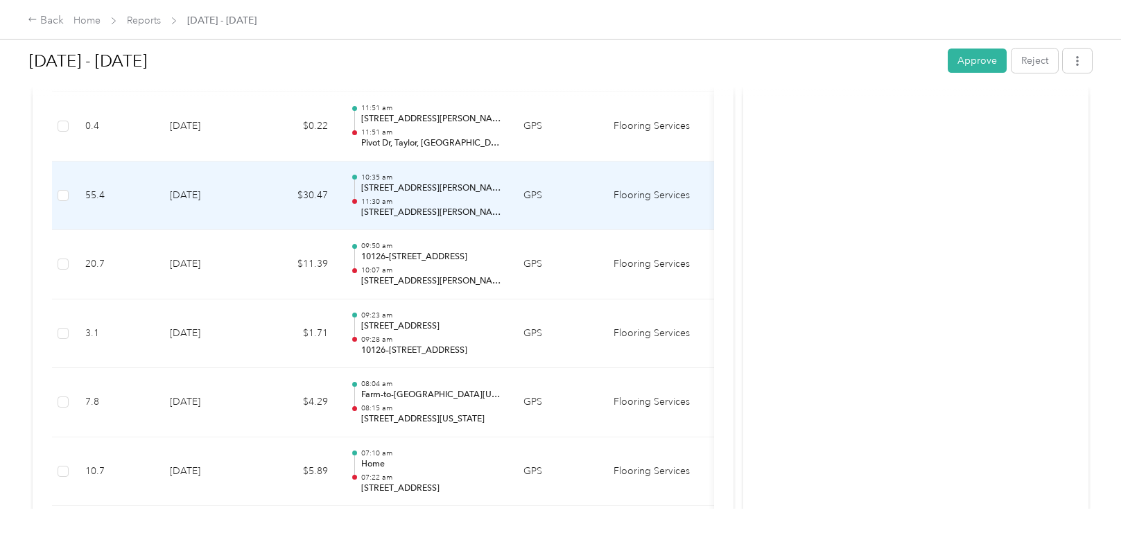
click at [388, 202] on p "11:30 am" at bounding box center [431, 202] width 140 height 10
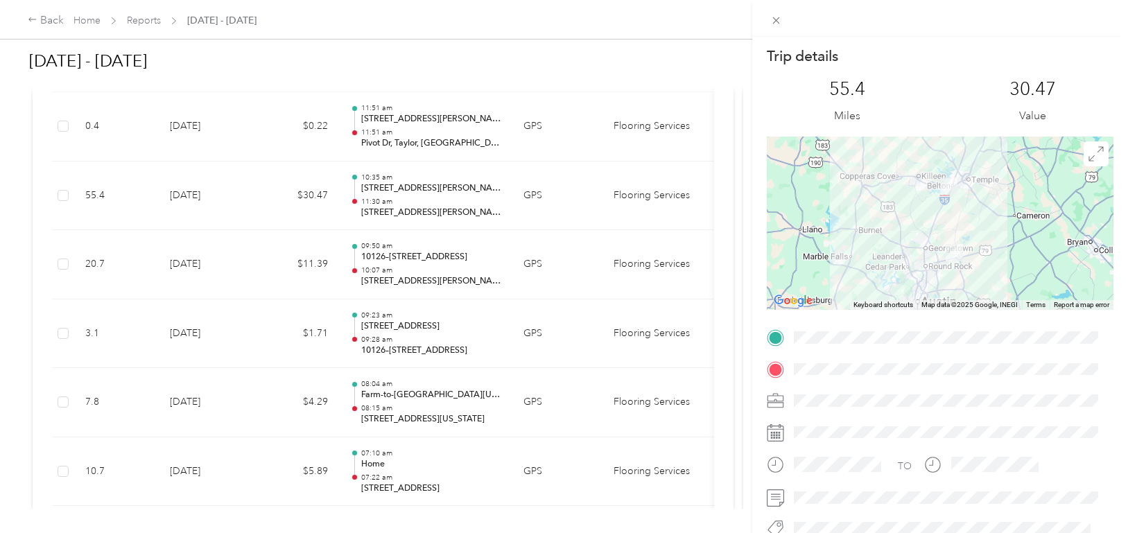
click at [464, 274] on div "Trip details This trip cannot be edited because it is either under review, appr…" at bounding box center [564, 266] width 1128 height 533
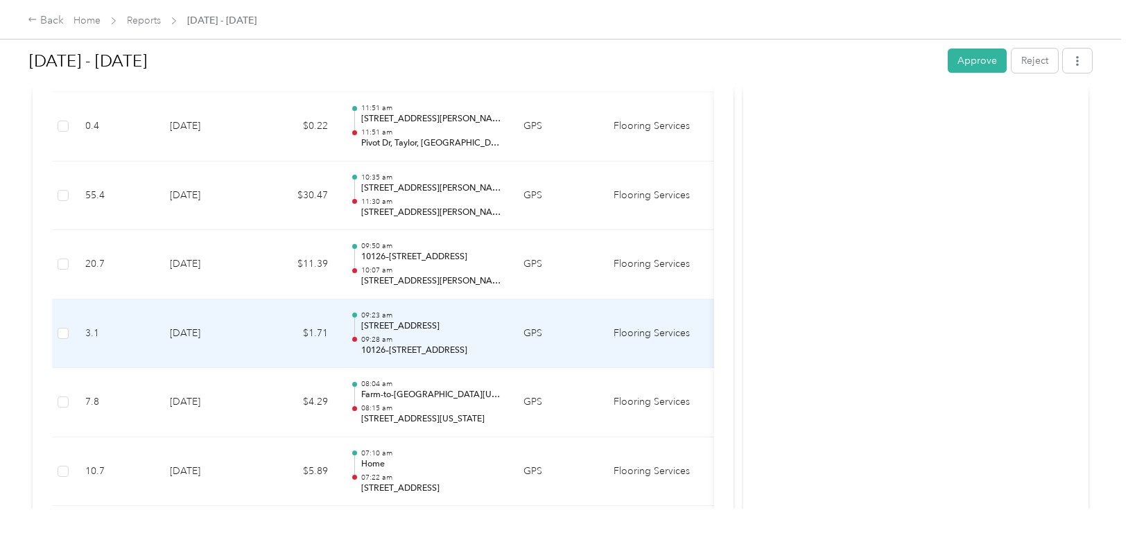
click at [390, 329] on p "[STREET_ADDRESS]" at bounding box center [431, 326] width 140 height 12
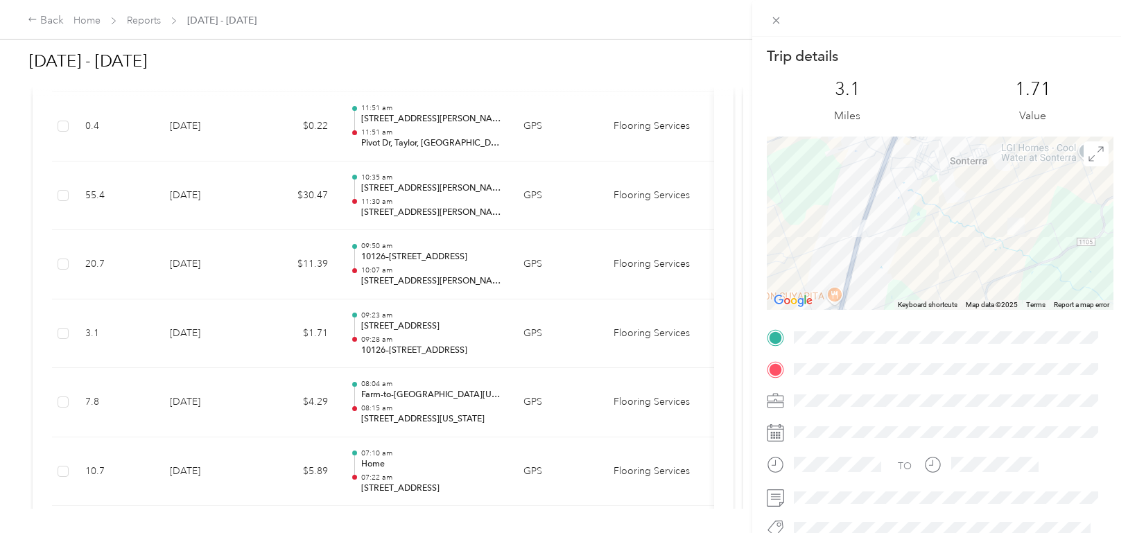
click at [397, 275] on div "Trip details This trip cannot be edited because it is either under review, appr…" at bounding box center [564, 266] width 1128 height 533
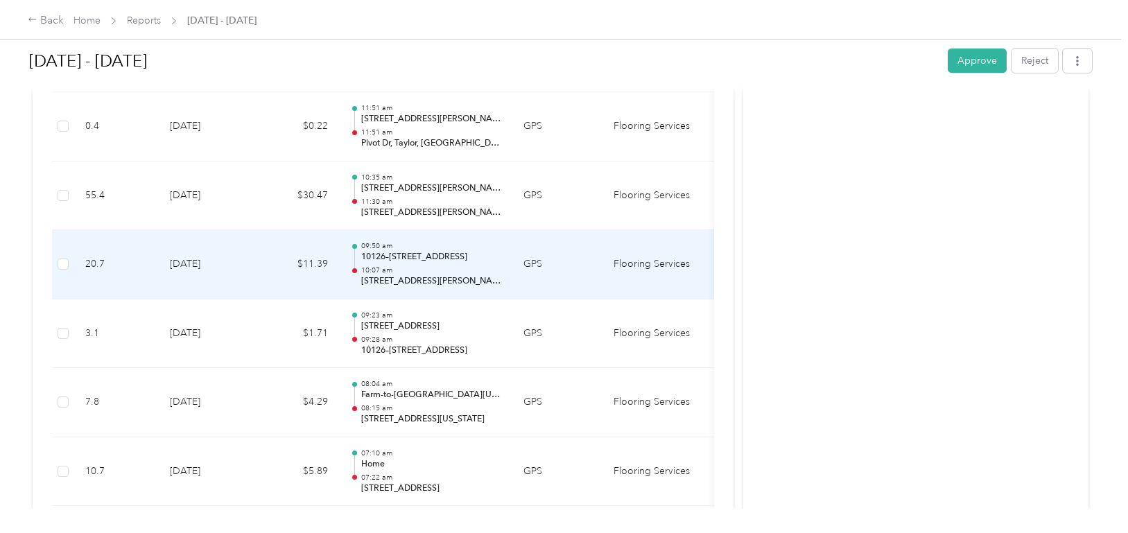
click at [397, 275] on p "10:07 am" at bounding box center [431, 271] width 140 height 10
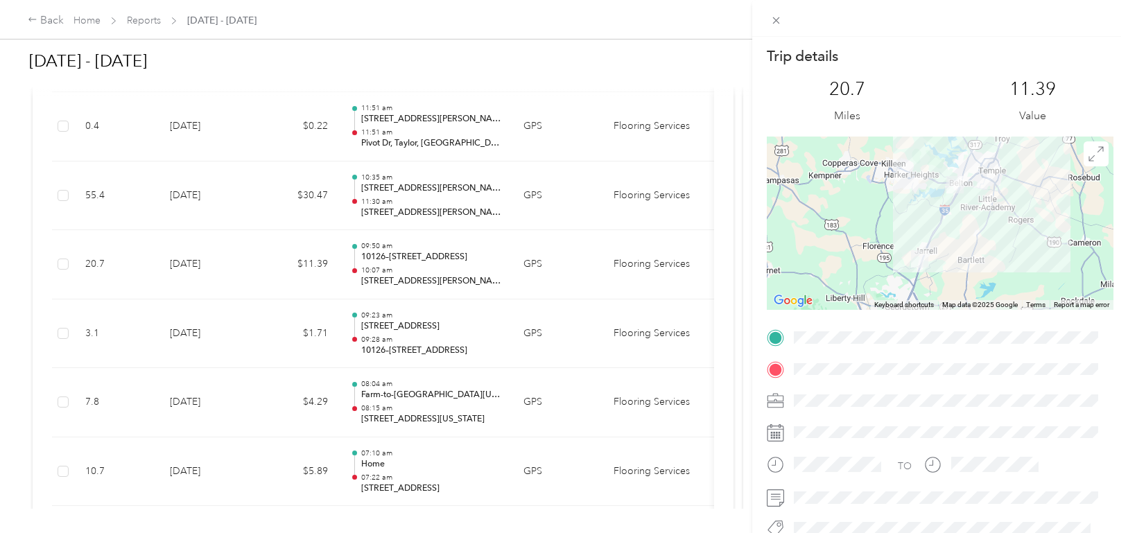
click at [399, 200] on div "Trip details This trip cannot be edited because it is either under review, appr…" at bounding box center [564, 266] width 1128 height 533
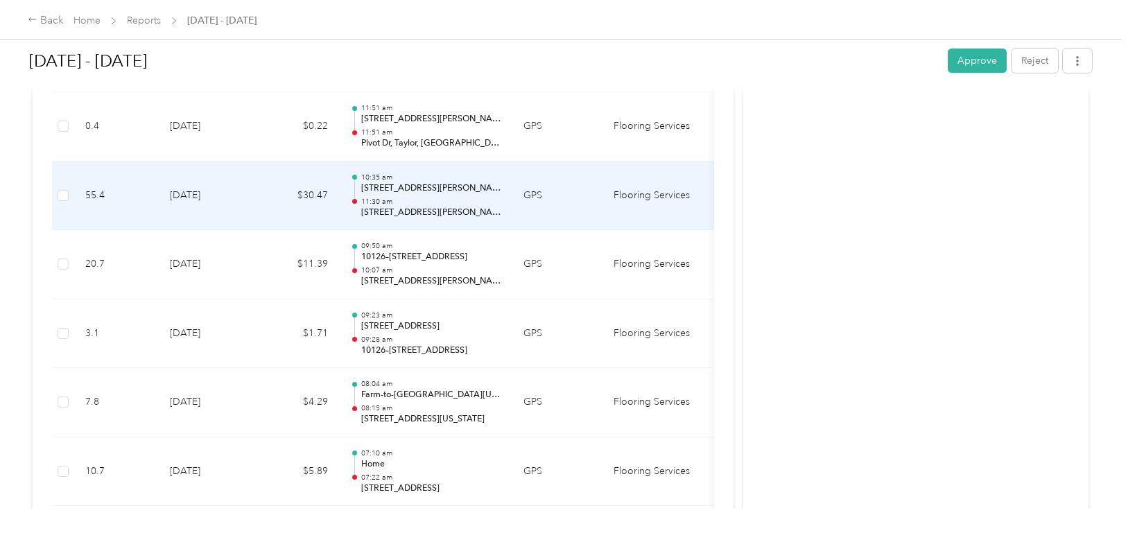
click at [399, 200] on p "11:30 am" at bounding box center [431, 202] width 140 height 10
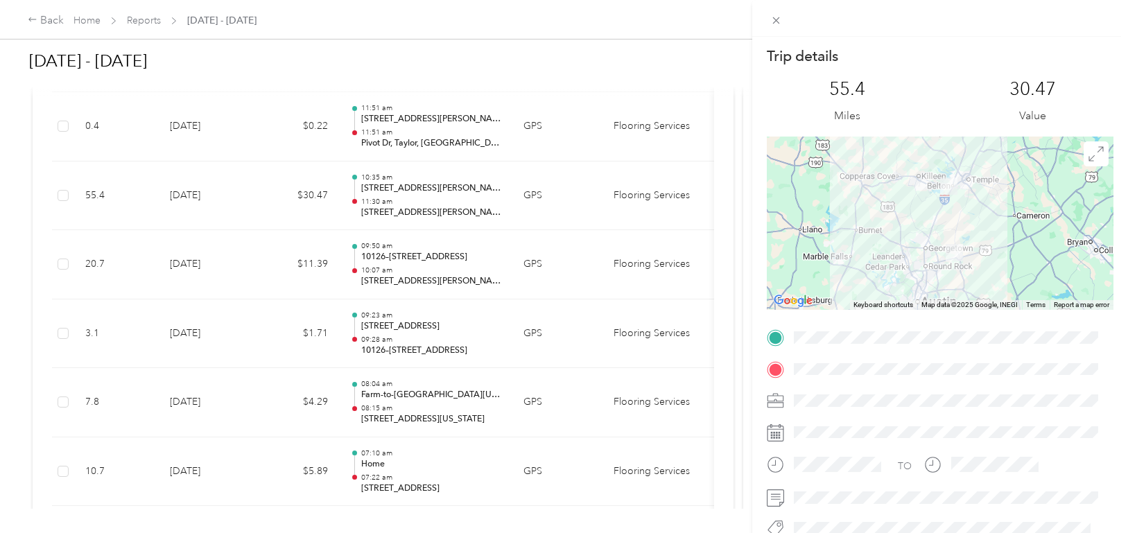
click at [402, 353] on div "Trip details This trip cannot be edited because it is either under review, appr…" at bounding box center [564, 266] width 1128 height 533
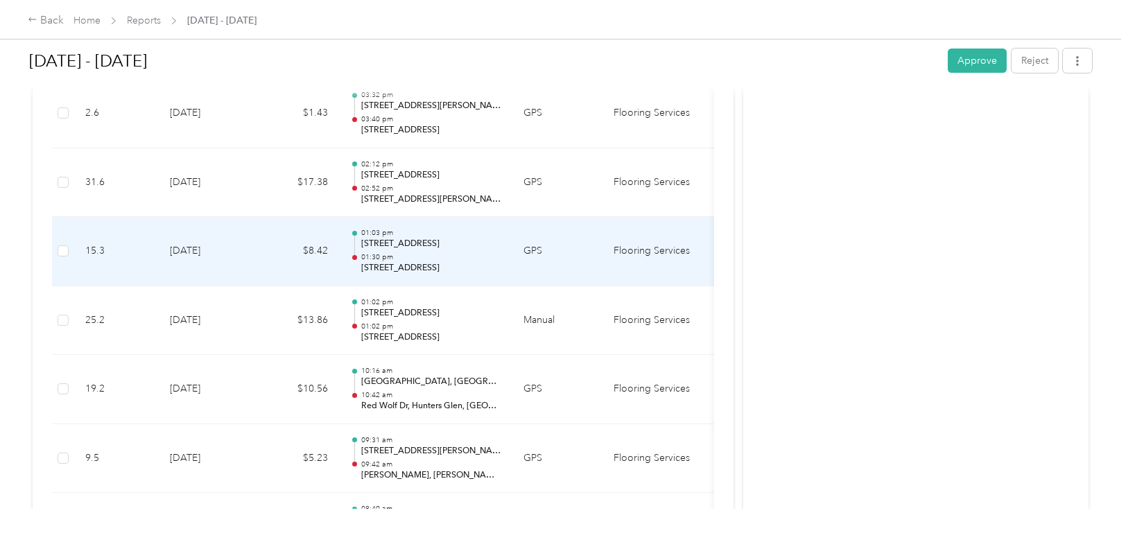
scroll to position [15325, 0]
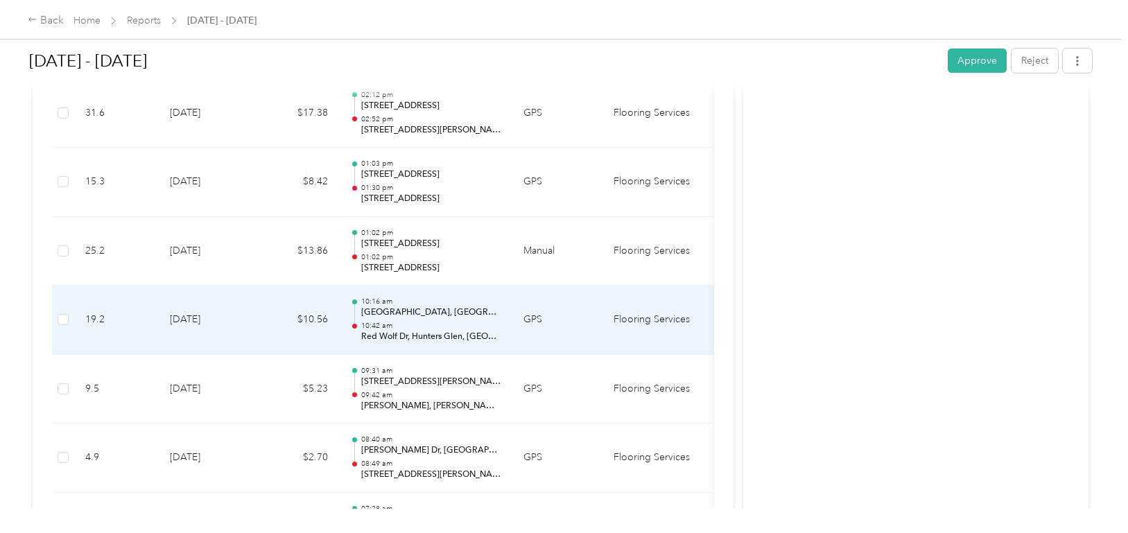
click at [403, 320] on div "10:16 am [GEOGRAPHIC_DATA] 10:42 am Red Wolf Dr, [GEOGRAPHIC_DATA], [GEOGRAPHIC…" at bounding box center [431, 320] width 140 height 46
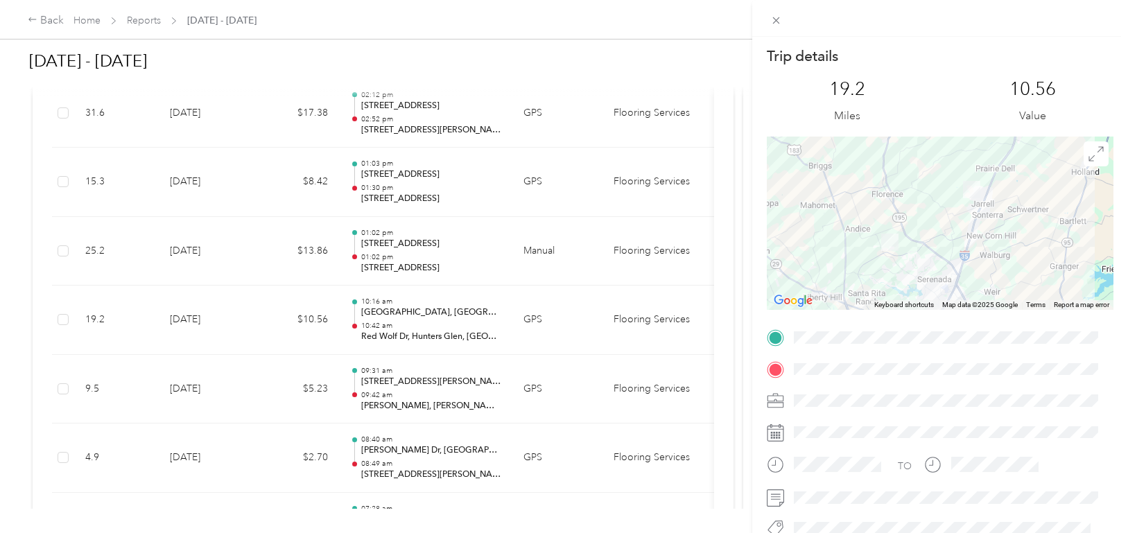
click at [386, 324] on div "Trip details This trip cannot be edited because it is either under review, appr…" at bounding box center [564, 266] width 1128 height 533
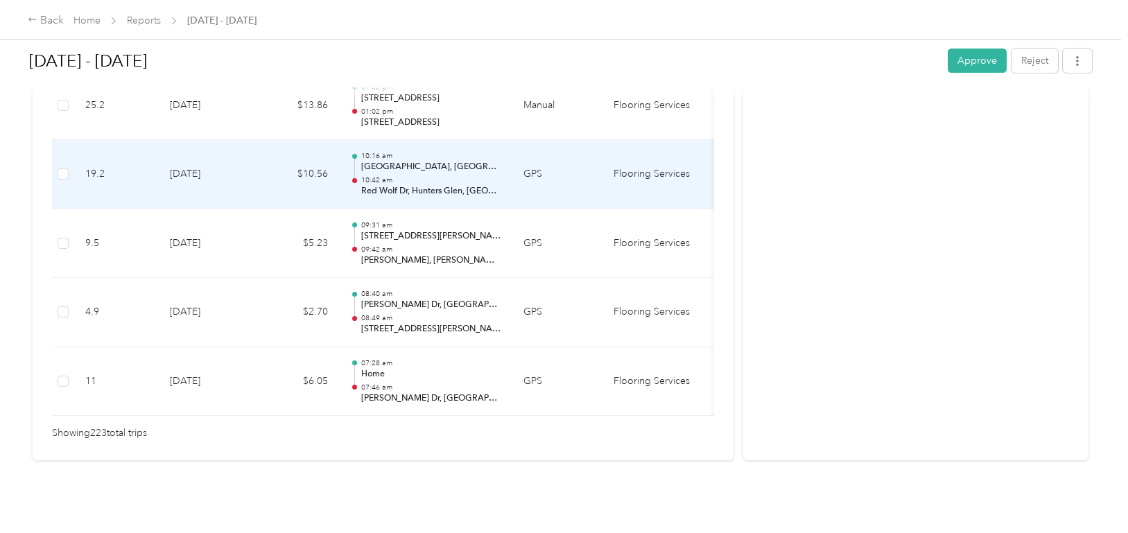
scroll to position [15492, 0]
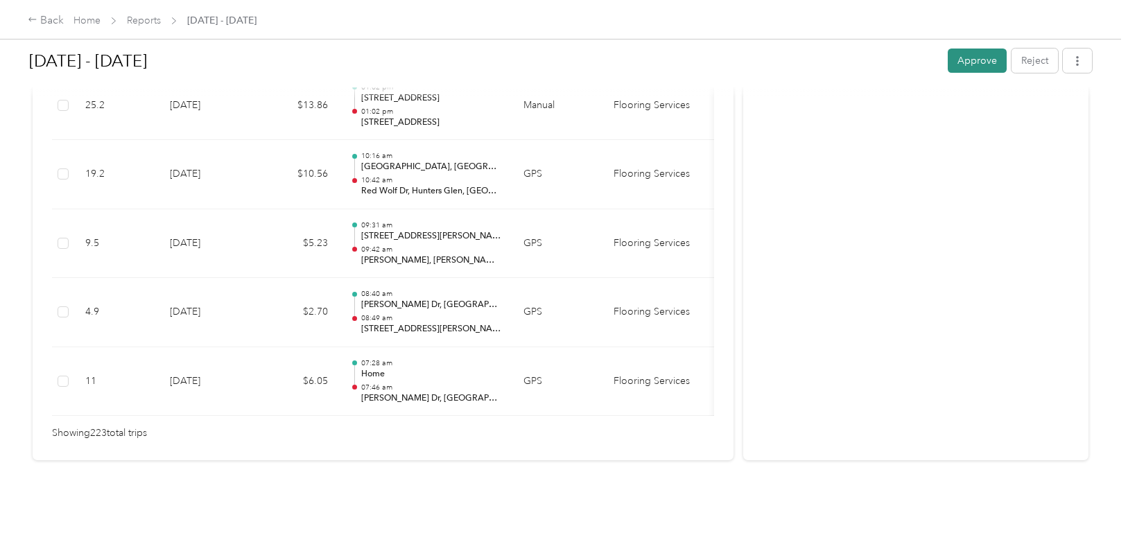
click at [956, 60] on button "Approve" at bounding box center [977, 61] width 59 height 24
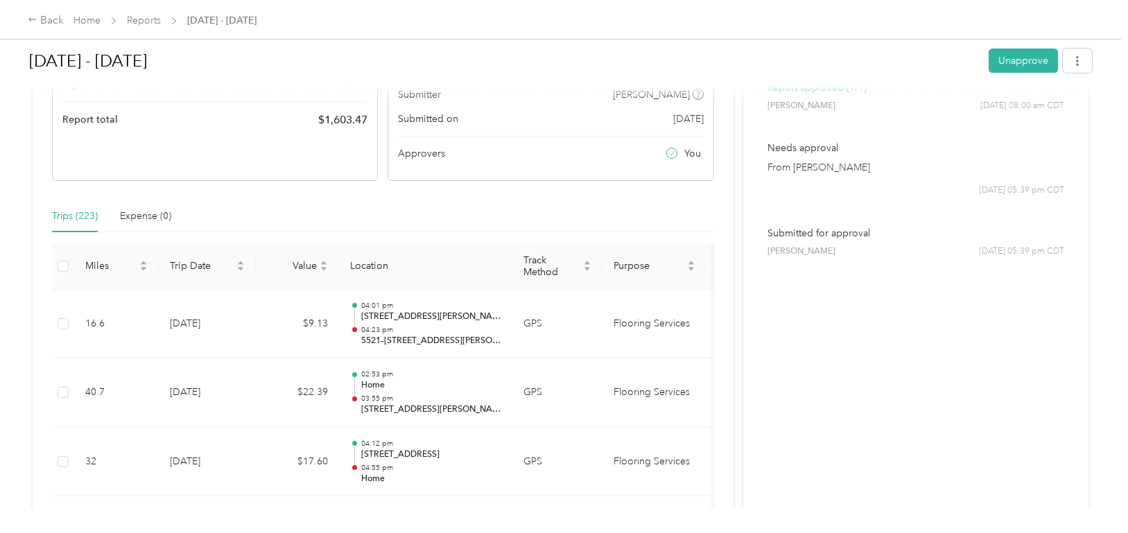
scroll to position [0, 0]
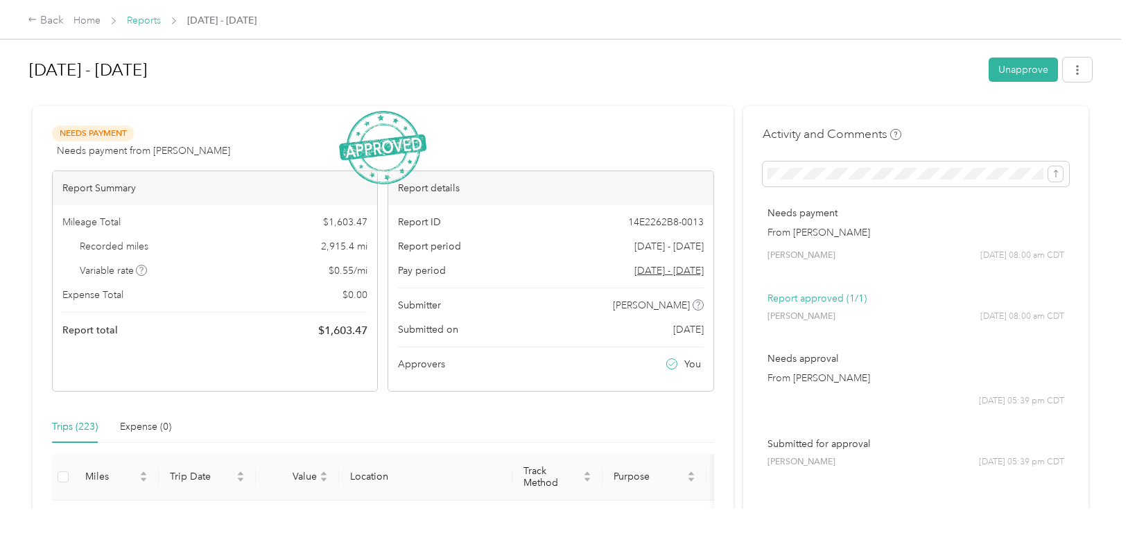
click at [132, 19] on link "Reports" at bounding box center [144, 21] width 34 height 12
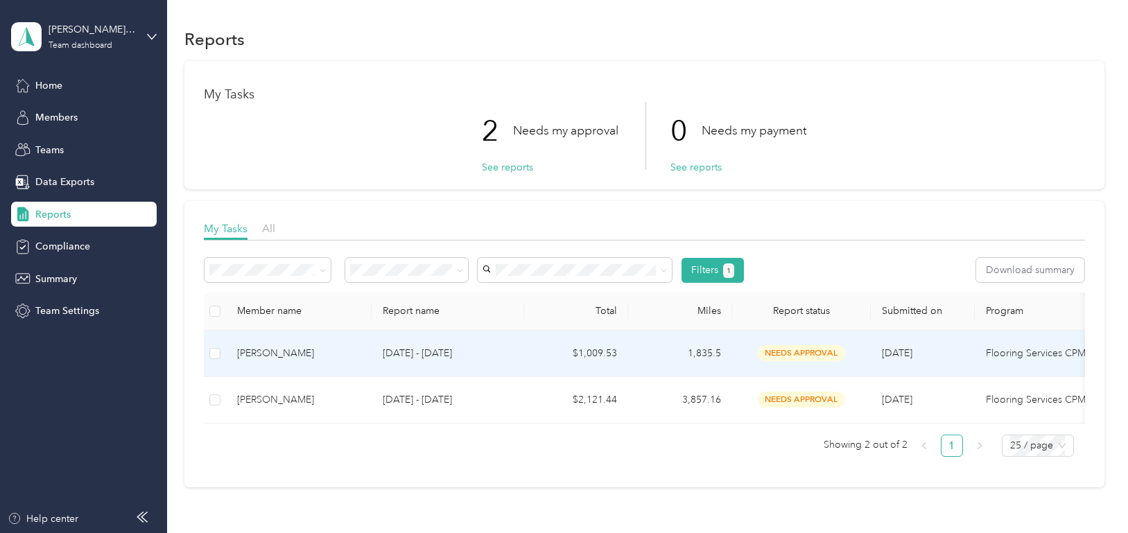
click at [288, 352] on div "[PERSON_NAME]" at bounding box center [298, 353] width 123 height 15
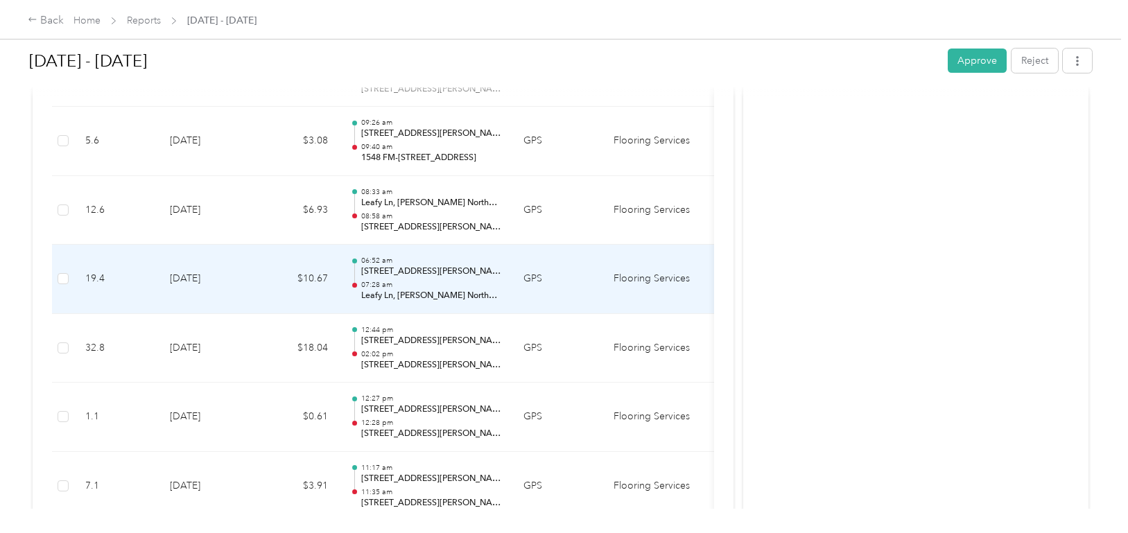
scroll to position [1595, 0]
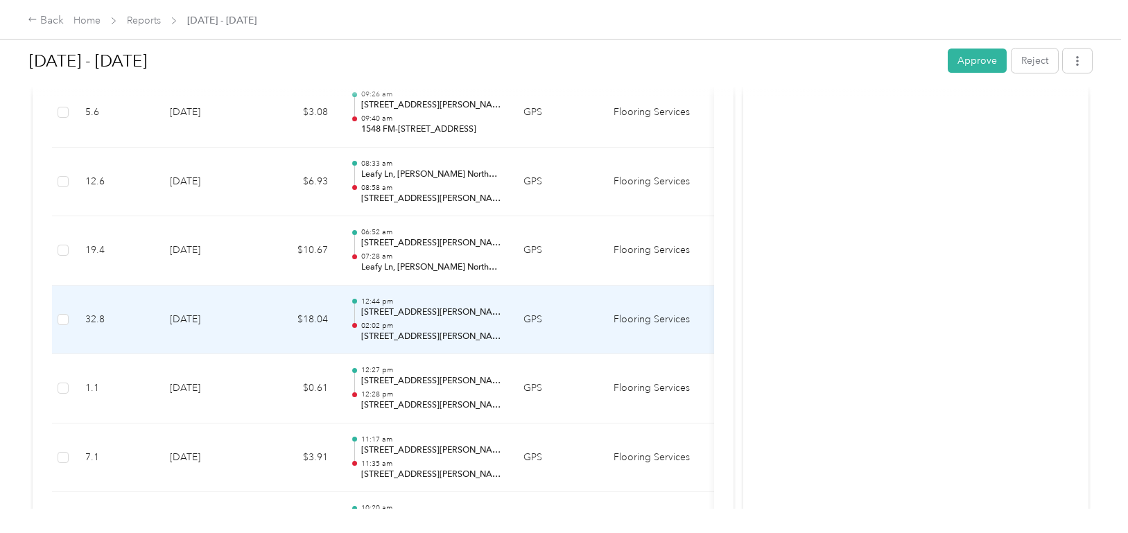
click at [228, 316] on td "[DATE]" at bounding box center [207, 320] width 97 height 69
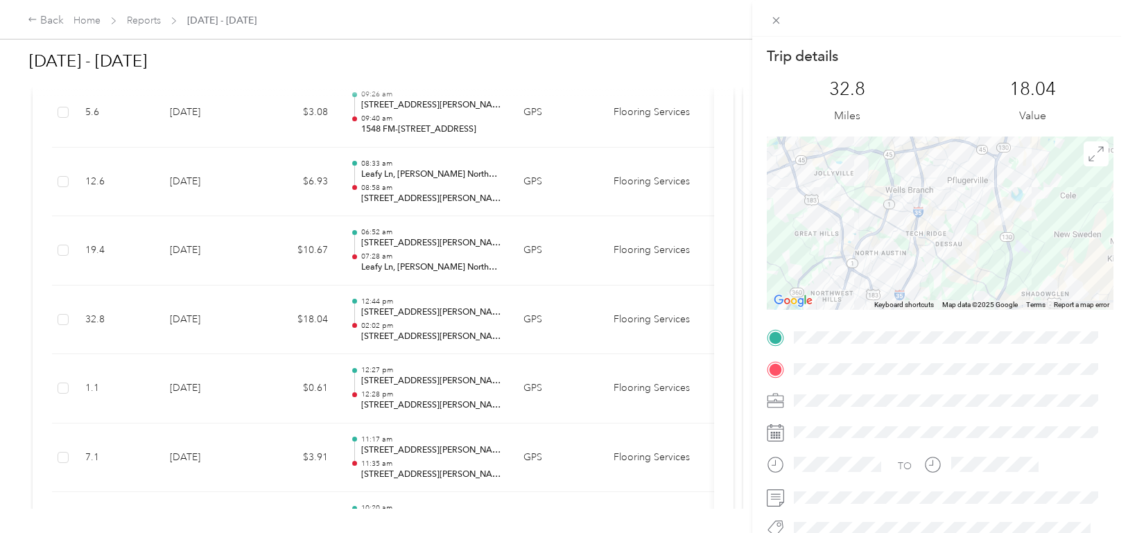
click at [228, 315] on div "Trip details This trip cannot be edited because it is either under review, appr…" at bounding box center [564, 266] width 1128 height 533
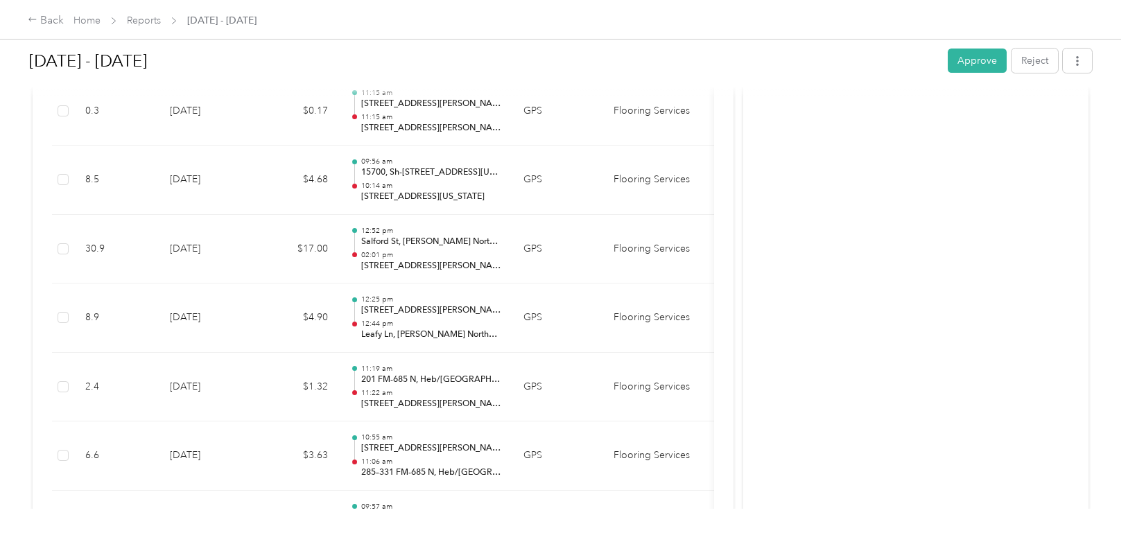
scroll to position [2774, 0]
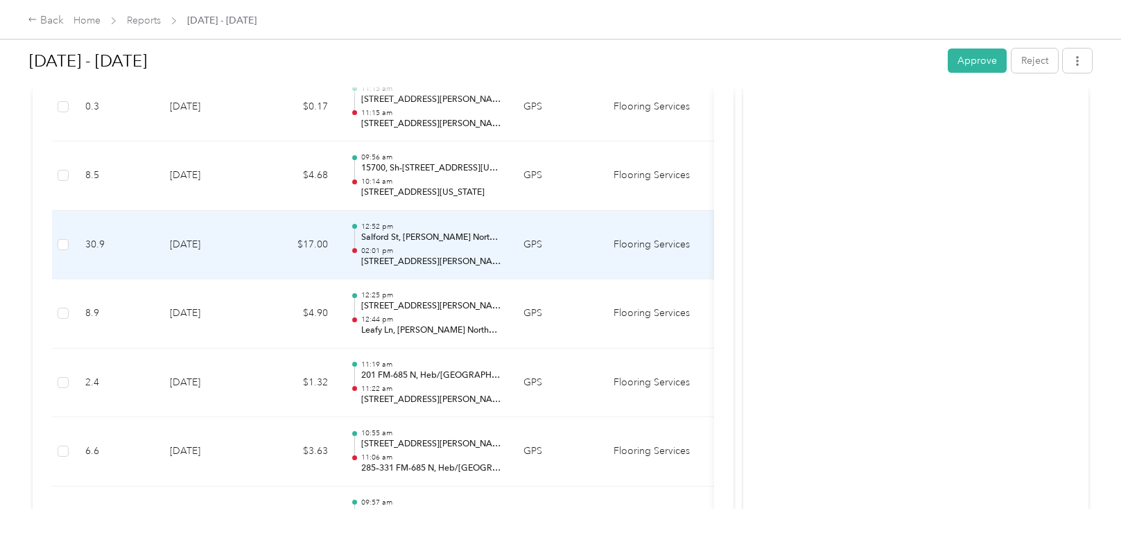
click at [249, 247] on td "[DATE]" at bounding box center [207, 245] width 97 height 69
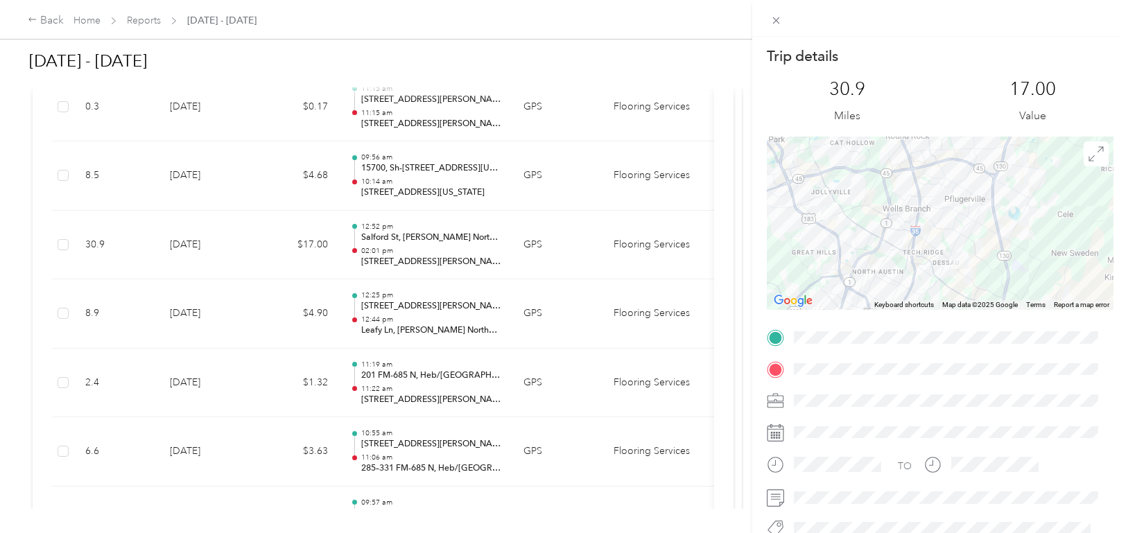
click at [249, 247] on div "Trip details This trip cannot be edited because it is either under review, appr…" at bounding box center [564, 266] width 1128 height 533
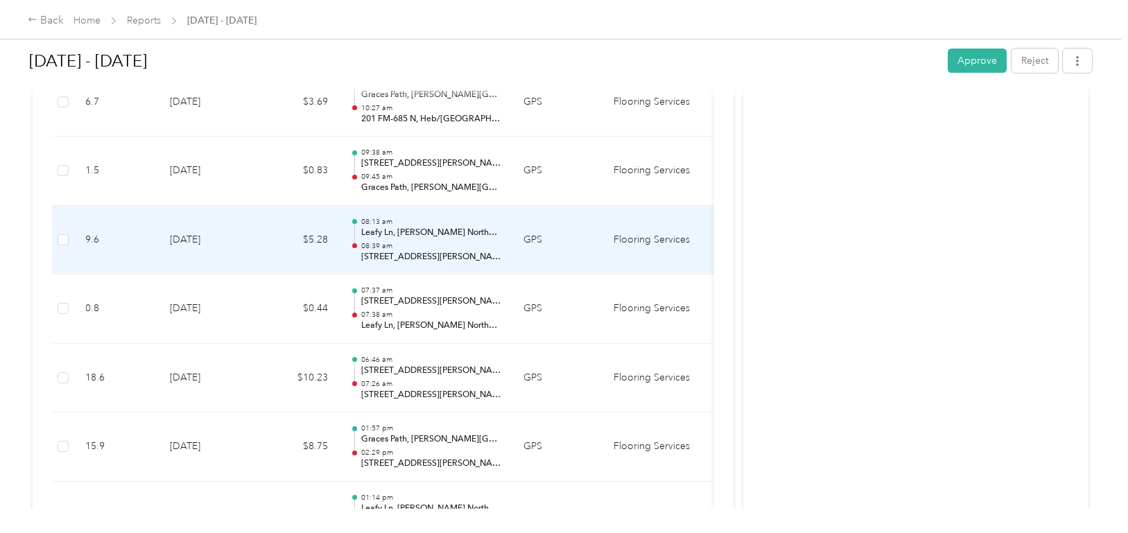
scroll to position [3814, 0]
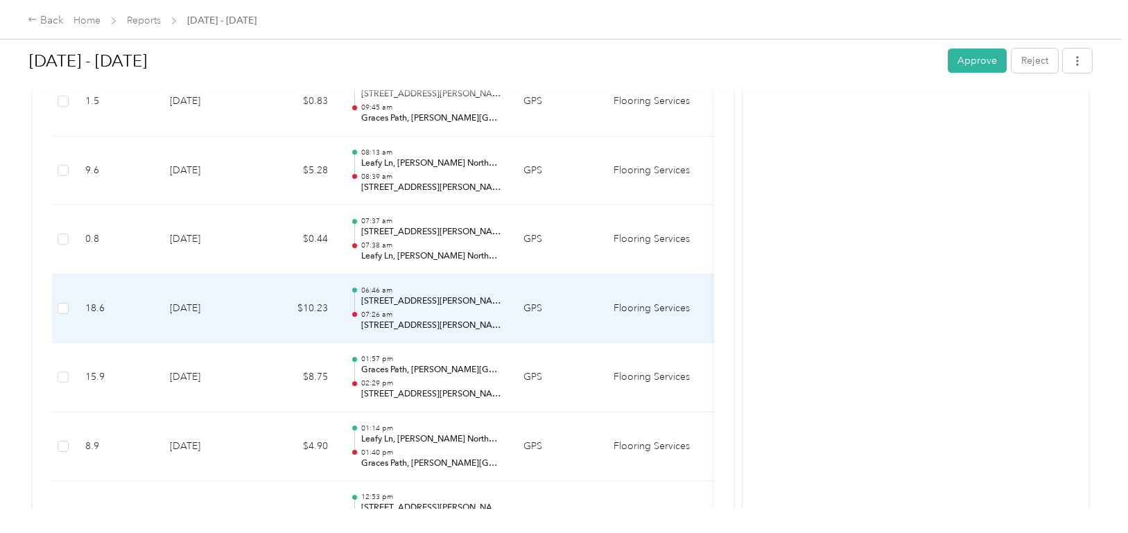
click at [234, 302] on td "[DATE]" at bounding box center [207, 309] width 97 height 69
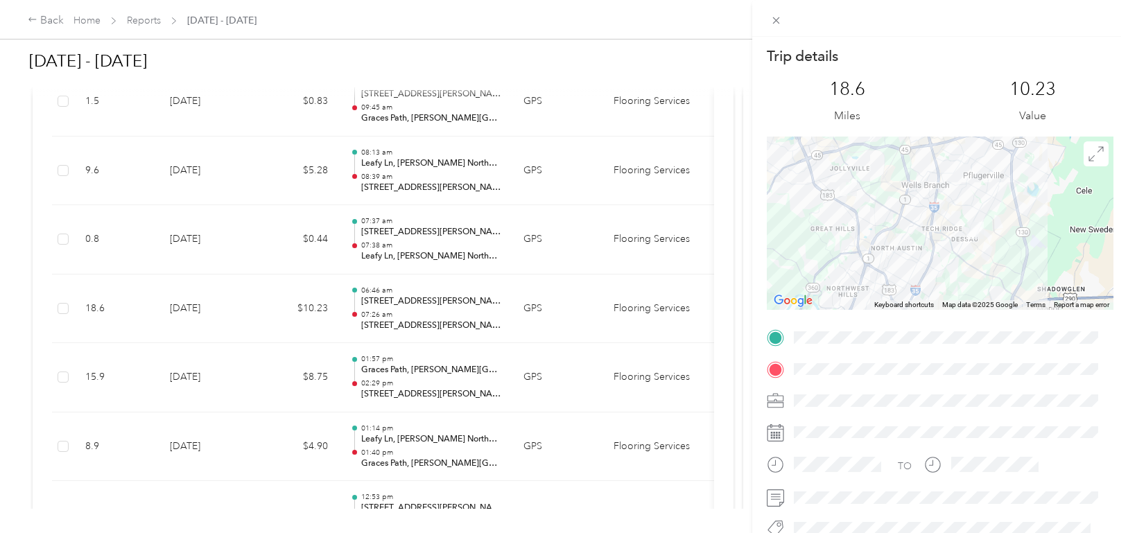
click at [234, 303] on div "Trip details This trip cannot be edited because it is either under review, appr…" at bounding box center [564, 266] width 1128 height 533
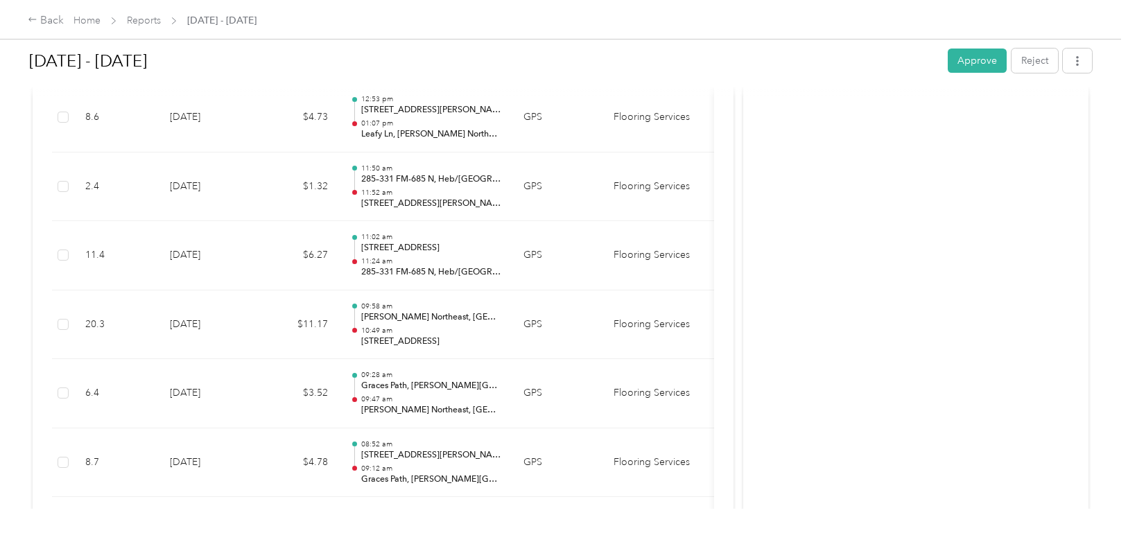
scroll to position [4230, 0]
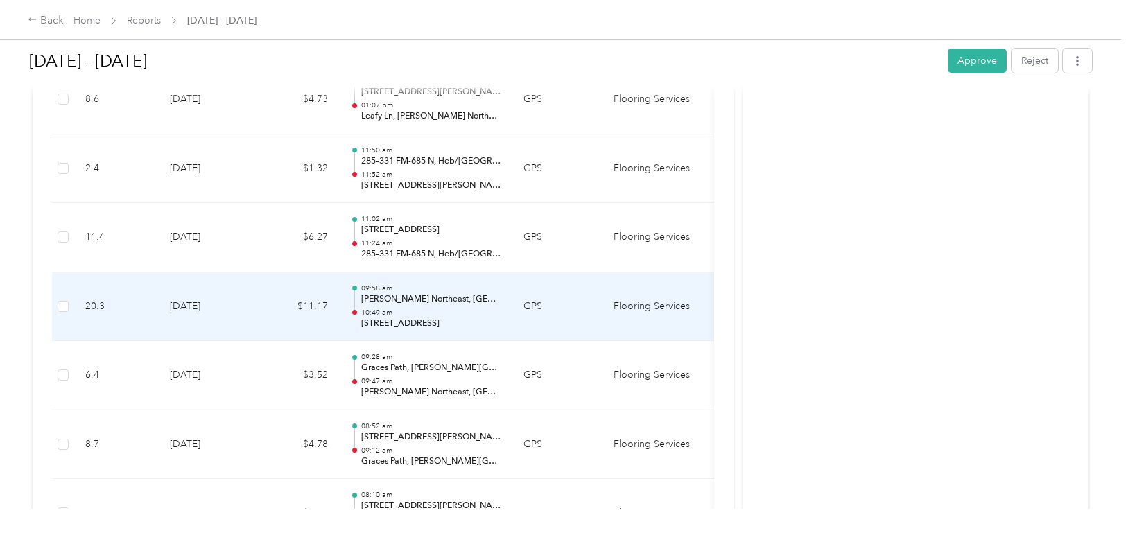
click at [234, 302] on td "[DATE]" at bounding box center [207, 307] width 97 height 69
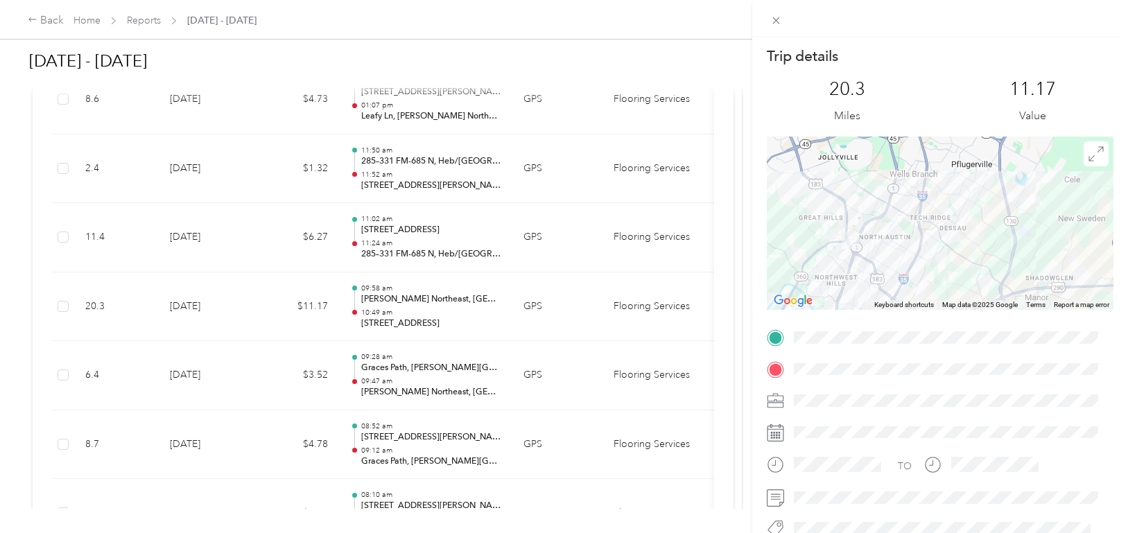
click at [234, 302] on div "Trip details This trip cannot be edited because it is either under review, appr…" at bounding box center [564, 266] width 1128 height 533
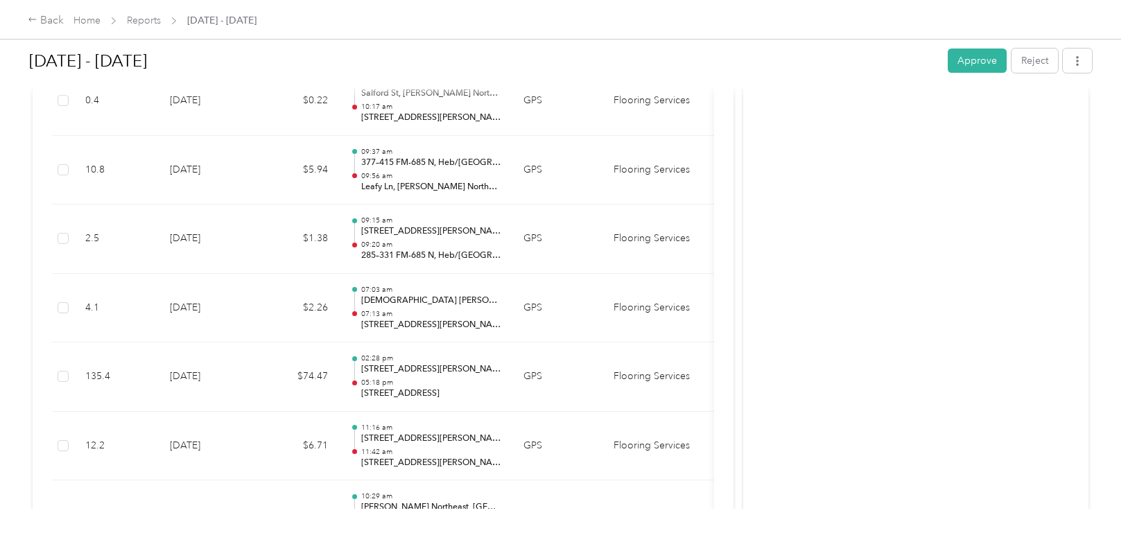
scroll to position [5964, 0]
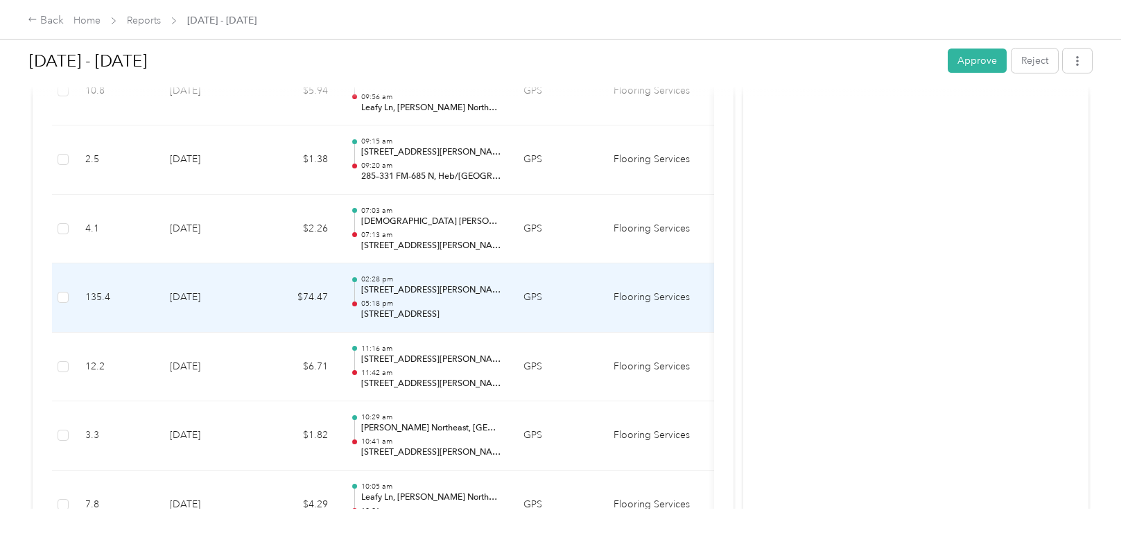
click at [209, 300] on td "[DATE]" at bounding box center [207, 298] width 97 height 69
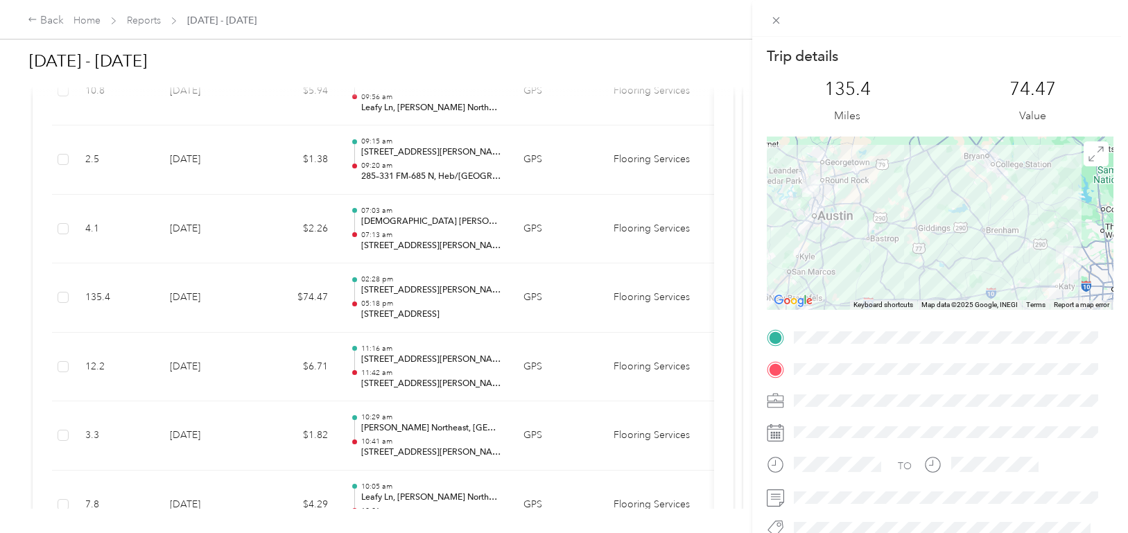
click at [954, 79] on div "74.47 Value" at bounding box center [1033, 101] width 162 height 46
click at [776, 21] on icon at bounding box center [775, 20] width 7 height 7
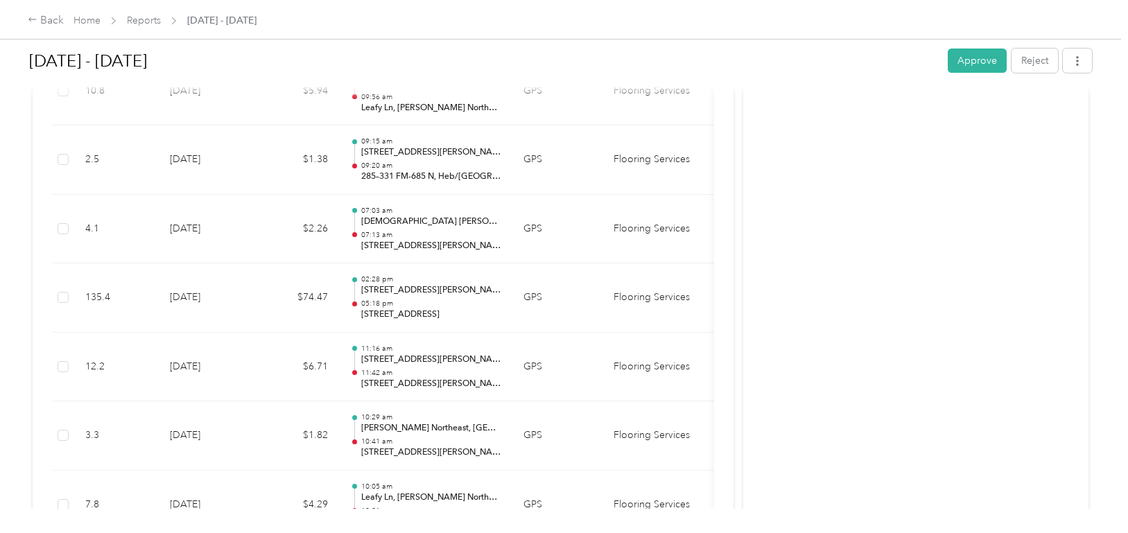
scroll to position [5478, 0]
click at [1070, 71] on button "button" at bounding box center [1077, 61] width 29 height 24
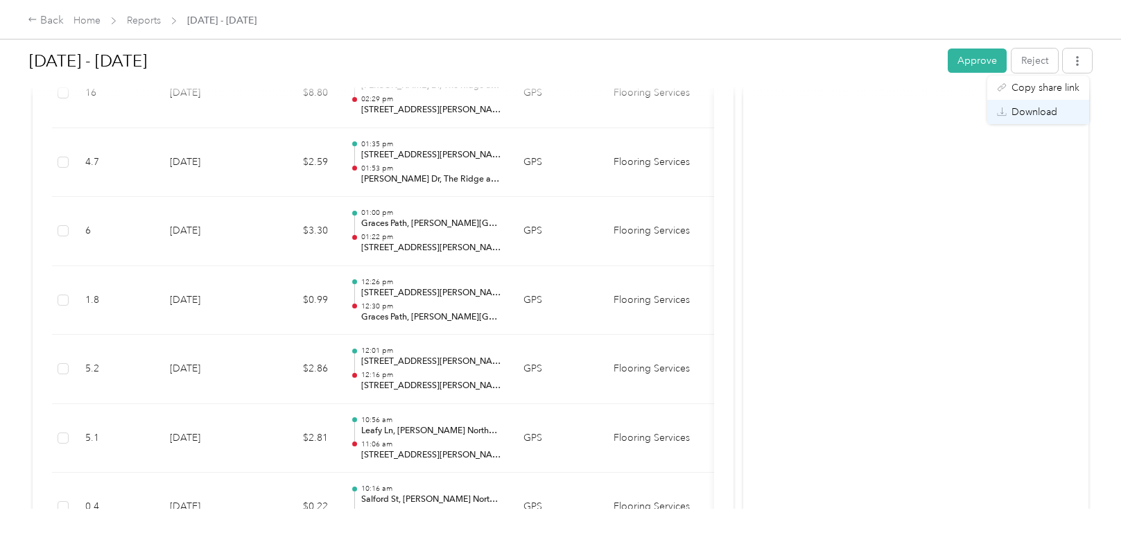
click at [1044, 113] on span "Download" at bounding box center [1035, 112] width 46 height 15
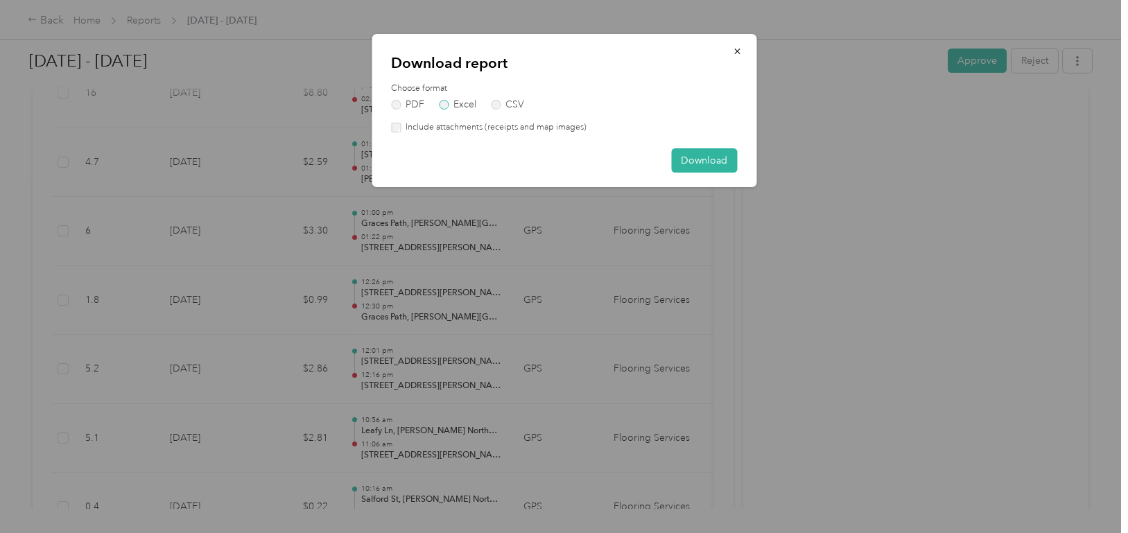
click at [445, 105] on label "Excel" at bounding box center [457, 105] width 37 height 10
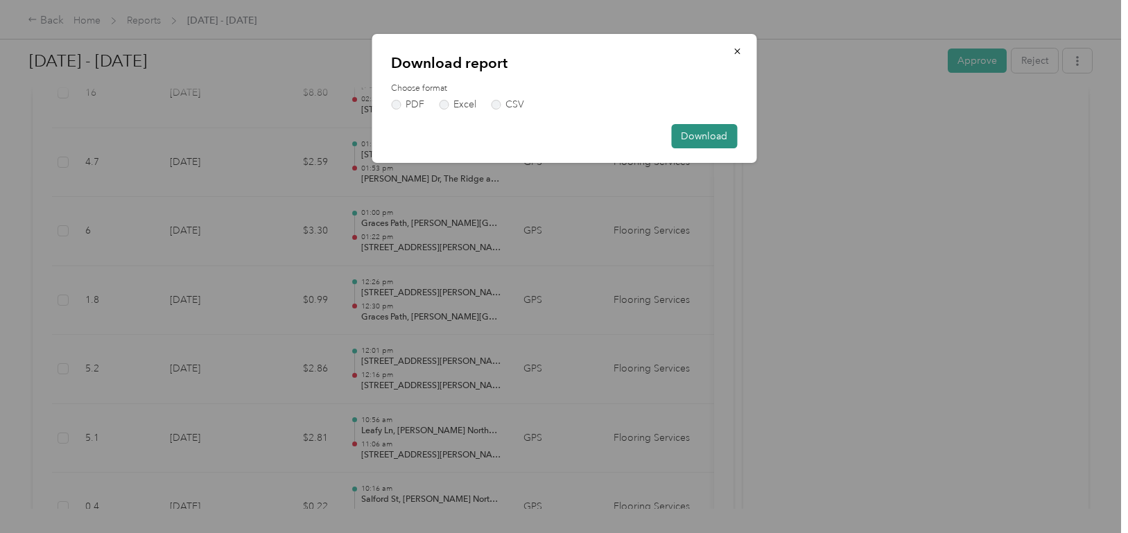
click at [700, 141] on button "Download" at bounding box center [704, 136] width 66 height 24
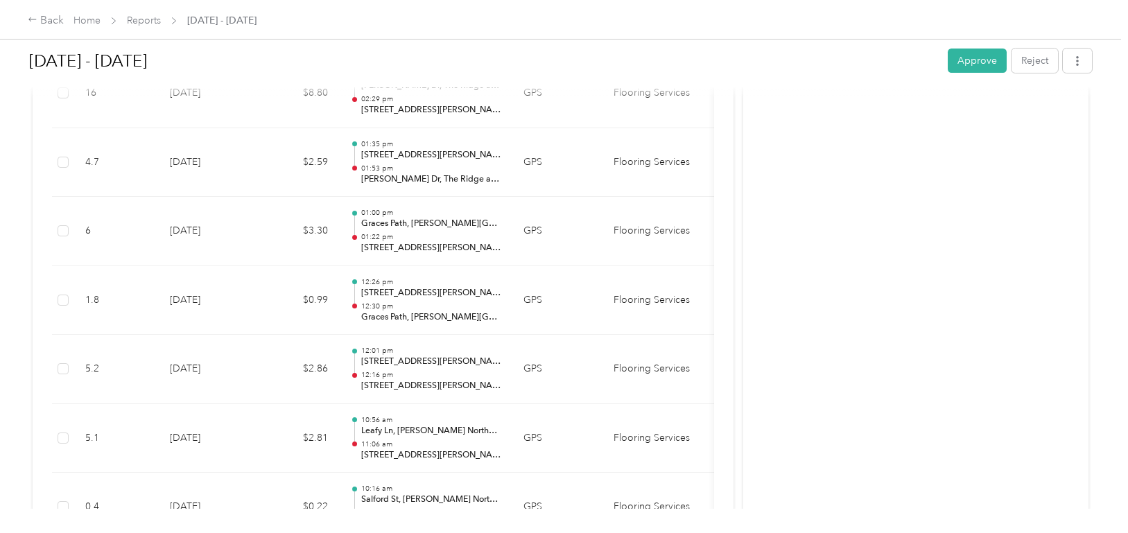
click at [1098, 176] on div "[DATE] - [DATE] Approve Reject Needs Approval Needs approval from [PERSON_NAME]…" at bounding box center [560, 254] width 1121 height 509
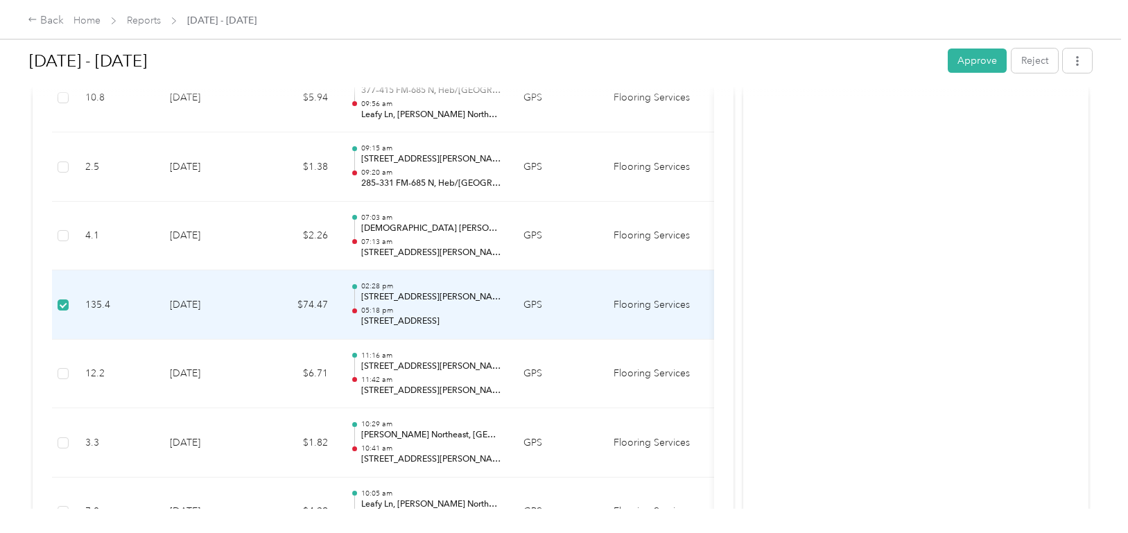
scroll to position [6004, 0]
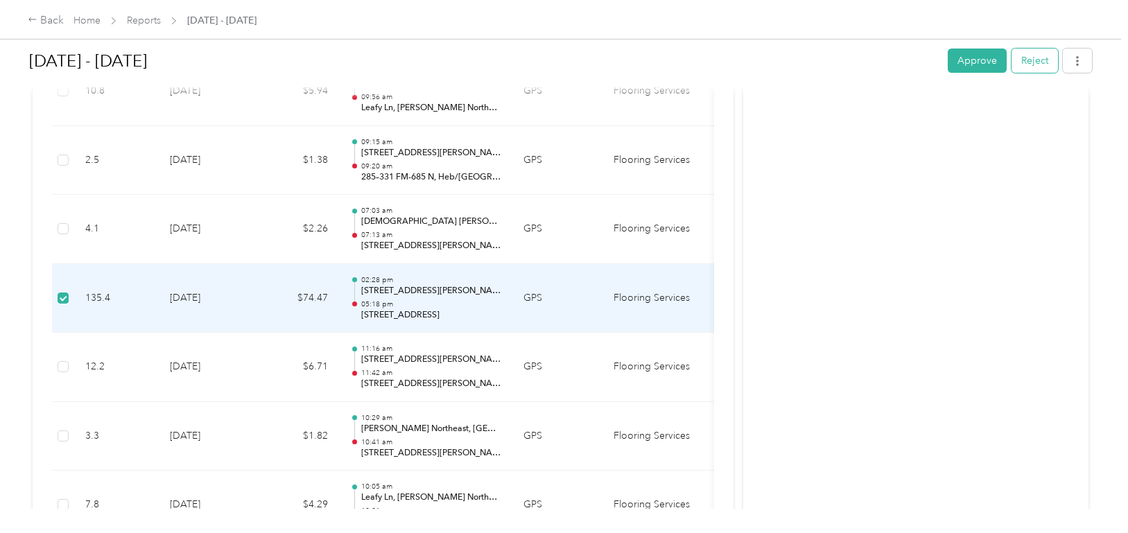
click at [1037, 62] on button "Reject" at bounding box center [1035, 61] width 46 height 24
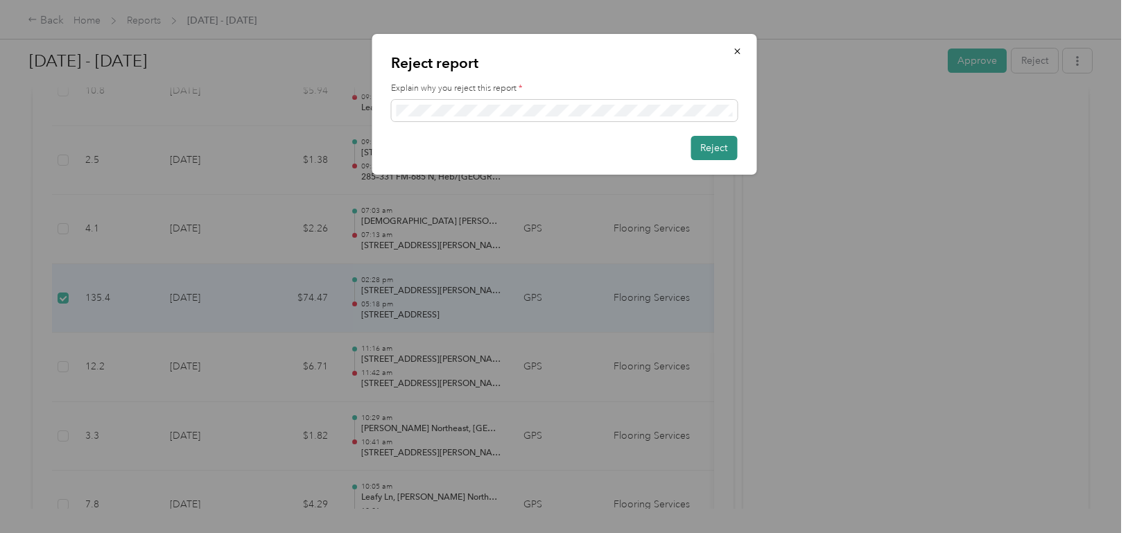
click at [709, 151] on button "Reject" at bounding box center [714, 148] width 46 height 24
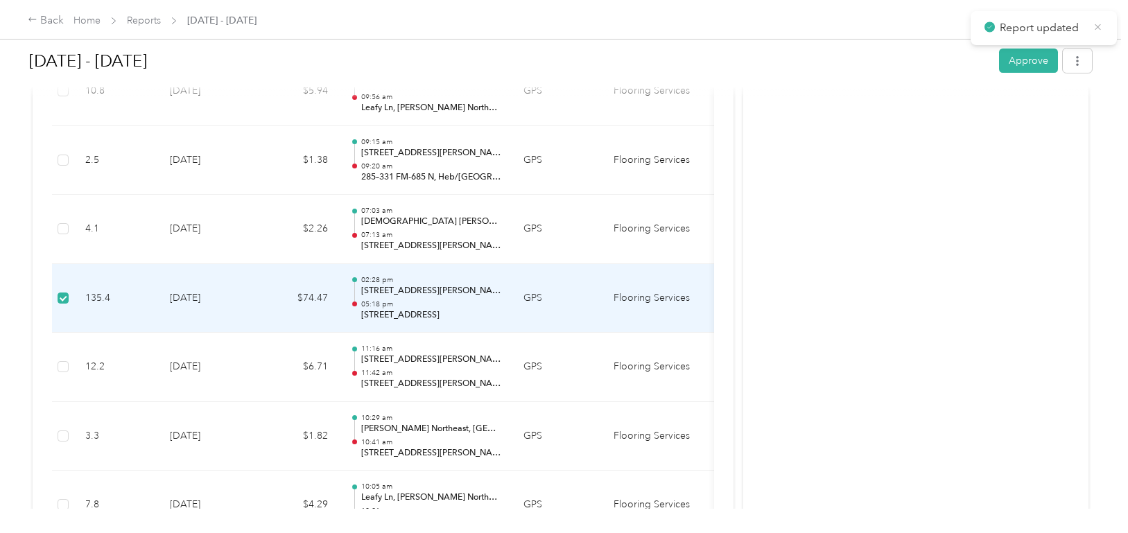
click at [1100, 26] on icon at bounding box center [1098, 27] width 10 height 12
click at [137, 21] on link "Reports" at bounding box center [144, 21] width 34 height 12
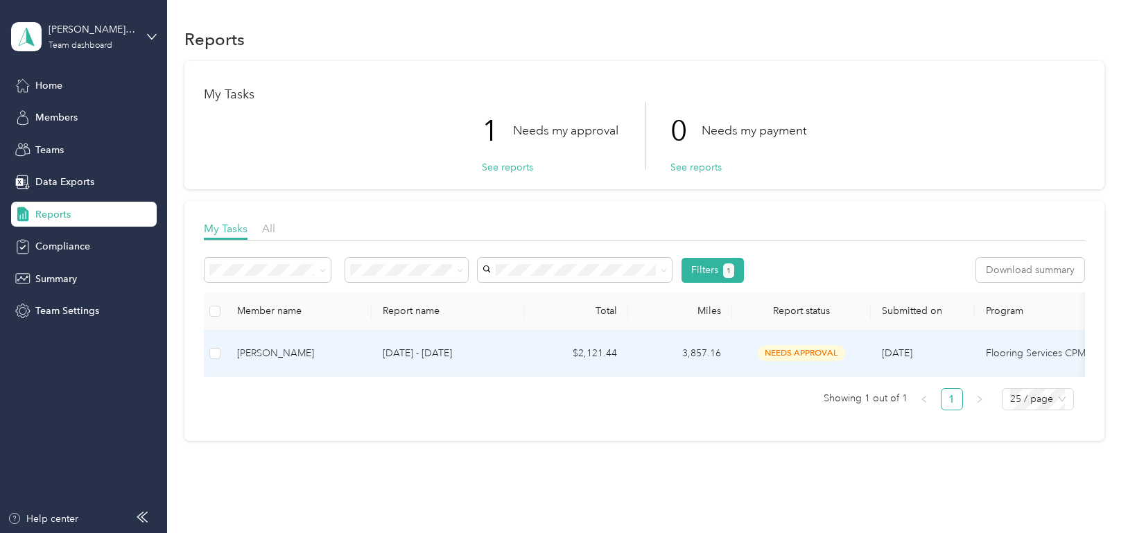
click at [269, 351] on div "[PERSON_NAME]" at bounding box center [298, 353] width 123 height 15
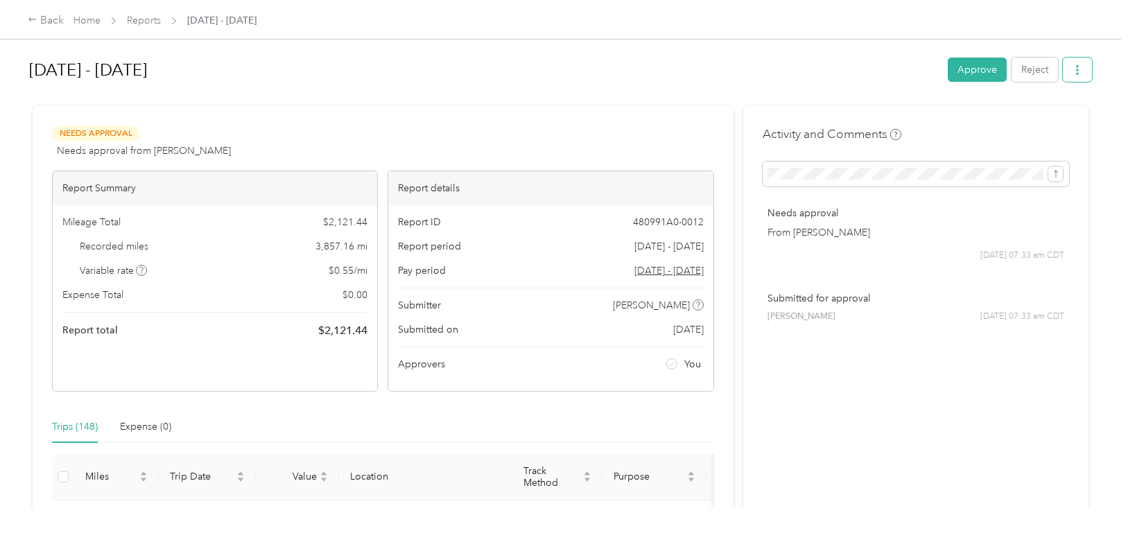
click at [1080, 76] on button "button" at bounding box center [1077, 70] width 29 height 24
click at [1046, 115] on span "Download" at bounding box center [1035, 121] width 46 height 15
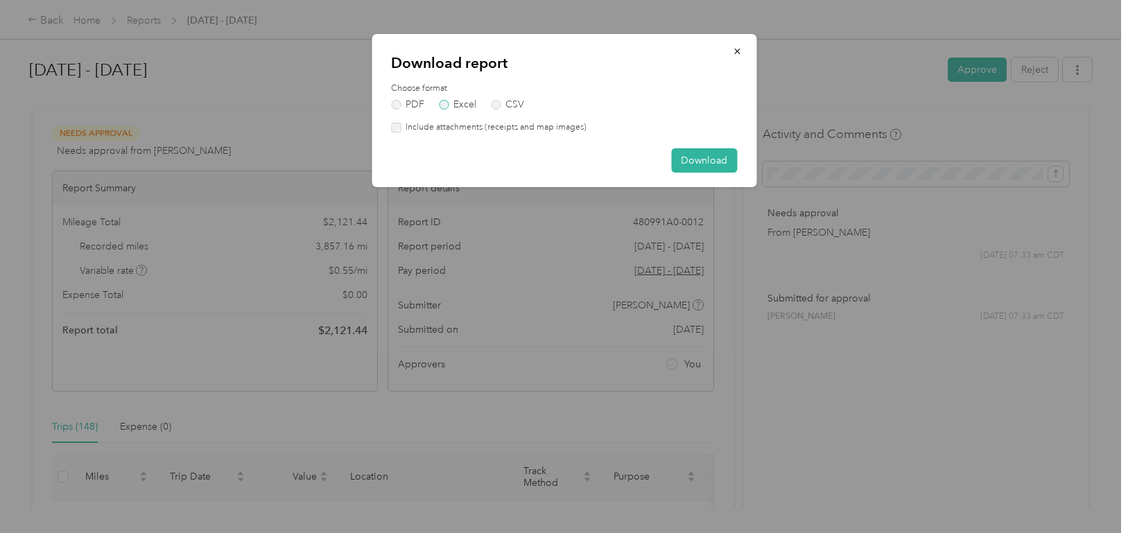
click at [440, 100] on label "Excel" at bounding box center [457, 105] width 37 height 10
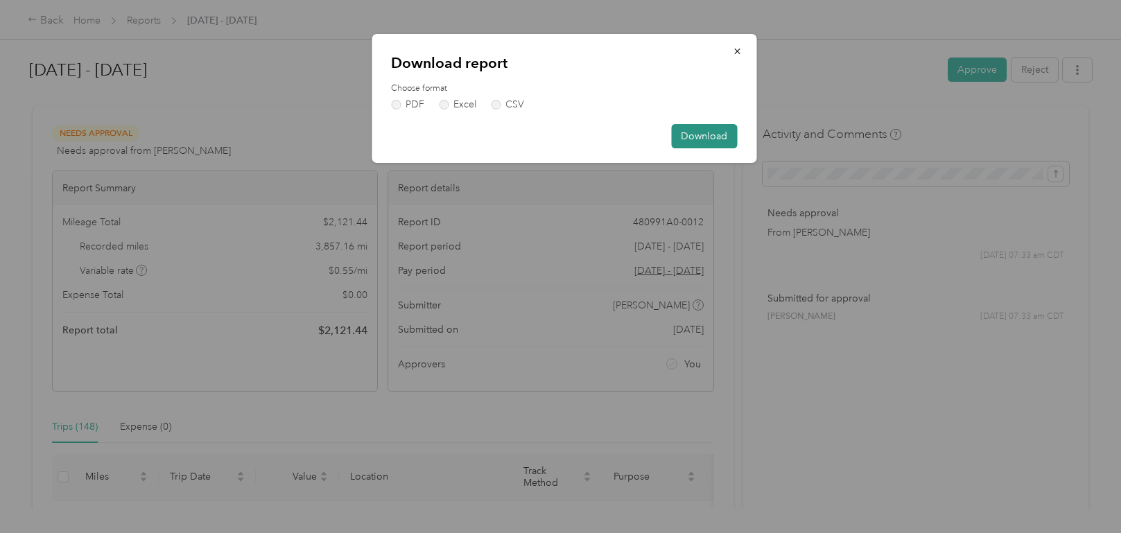
click at [694, 135] on button "Download" at bounding box center [704, 136] width 66 height 24
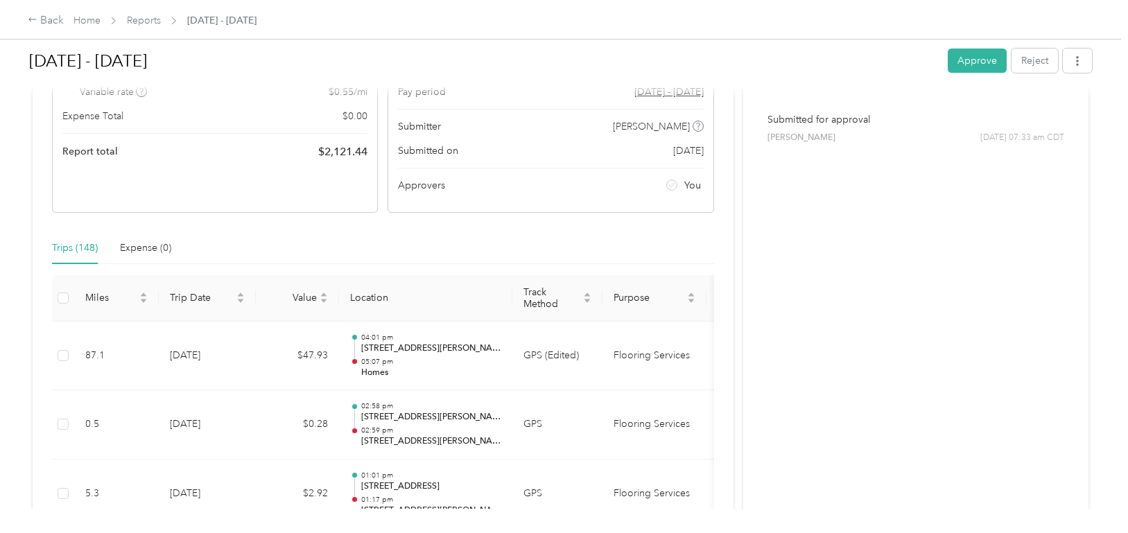
scroll to position [347, 0]
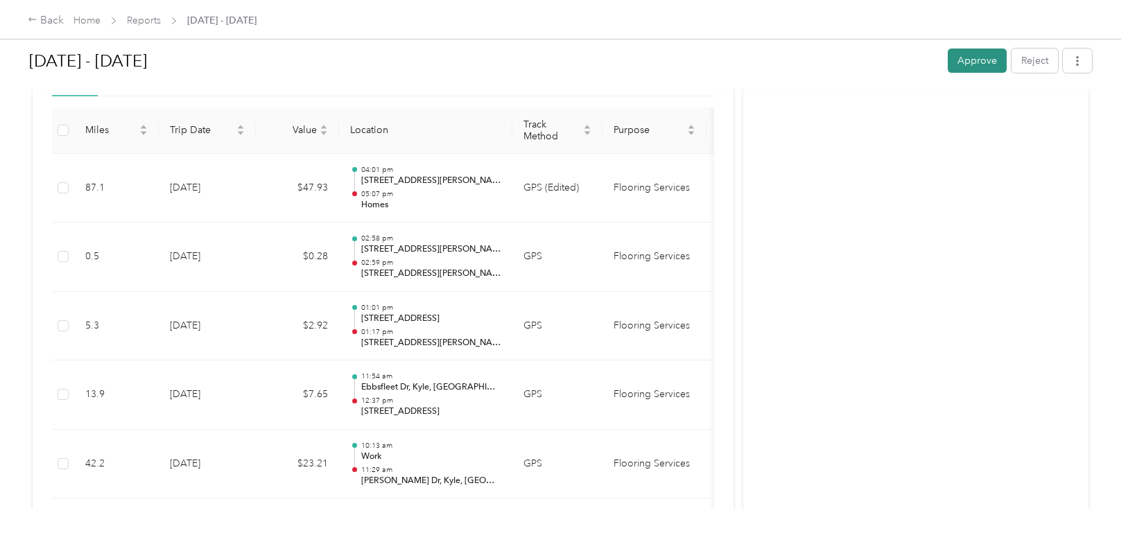
click at [969, 67] on button "Approve" at bounding box center [977, 61] width 59 height 24
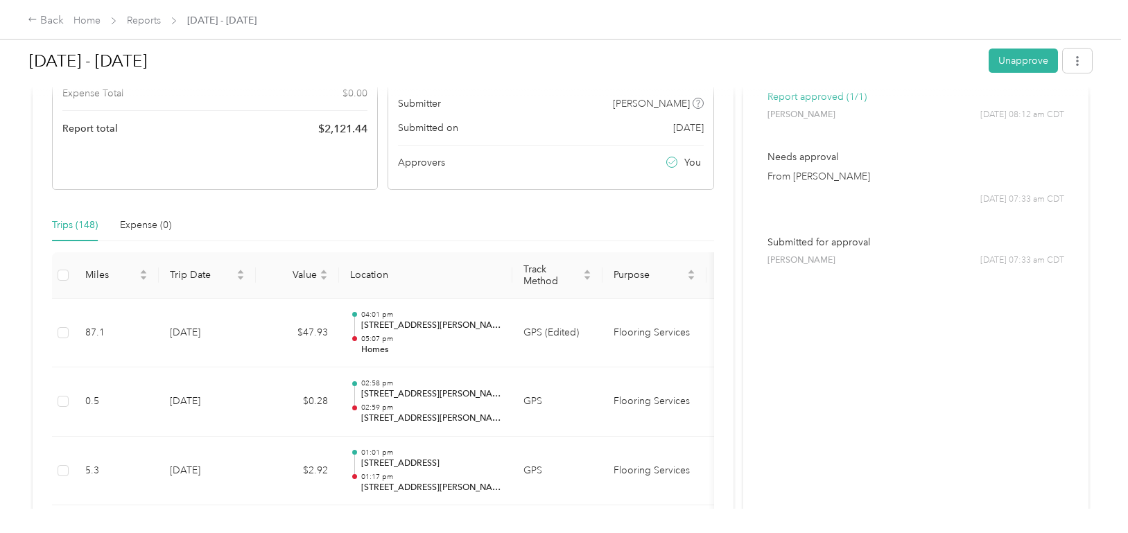
scroll to position [0, 0]
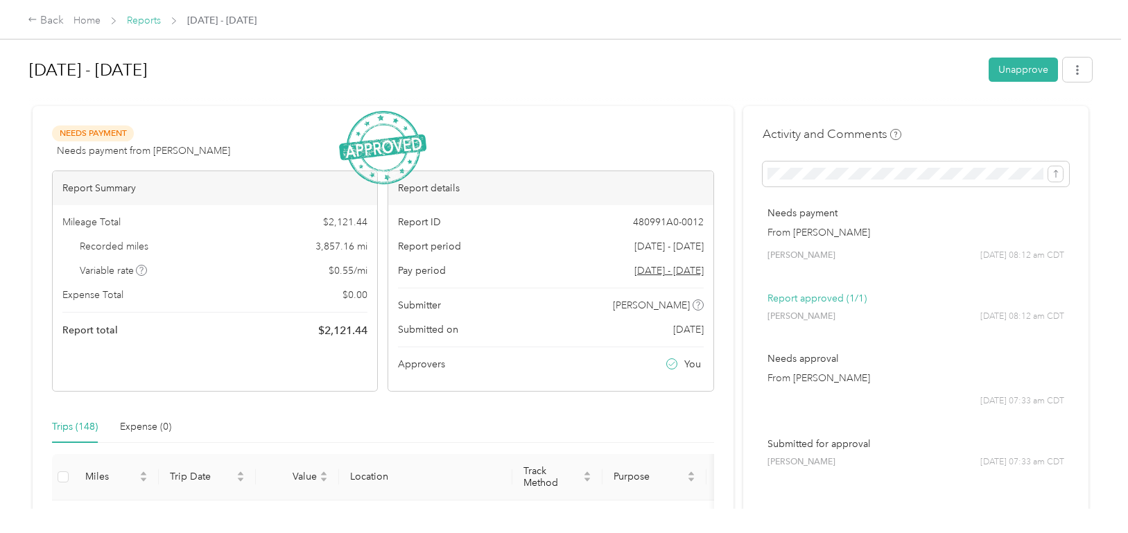
click at [135, 21] on link "Reports" at bounding box center [144, 21] width 34 height 12
